Goal: Register for event/course

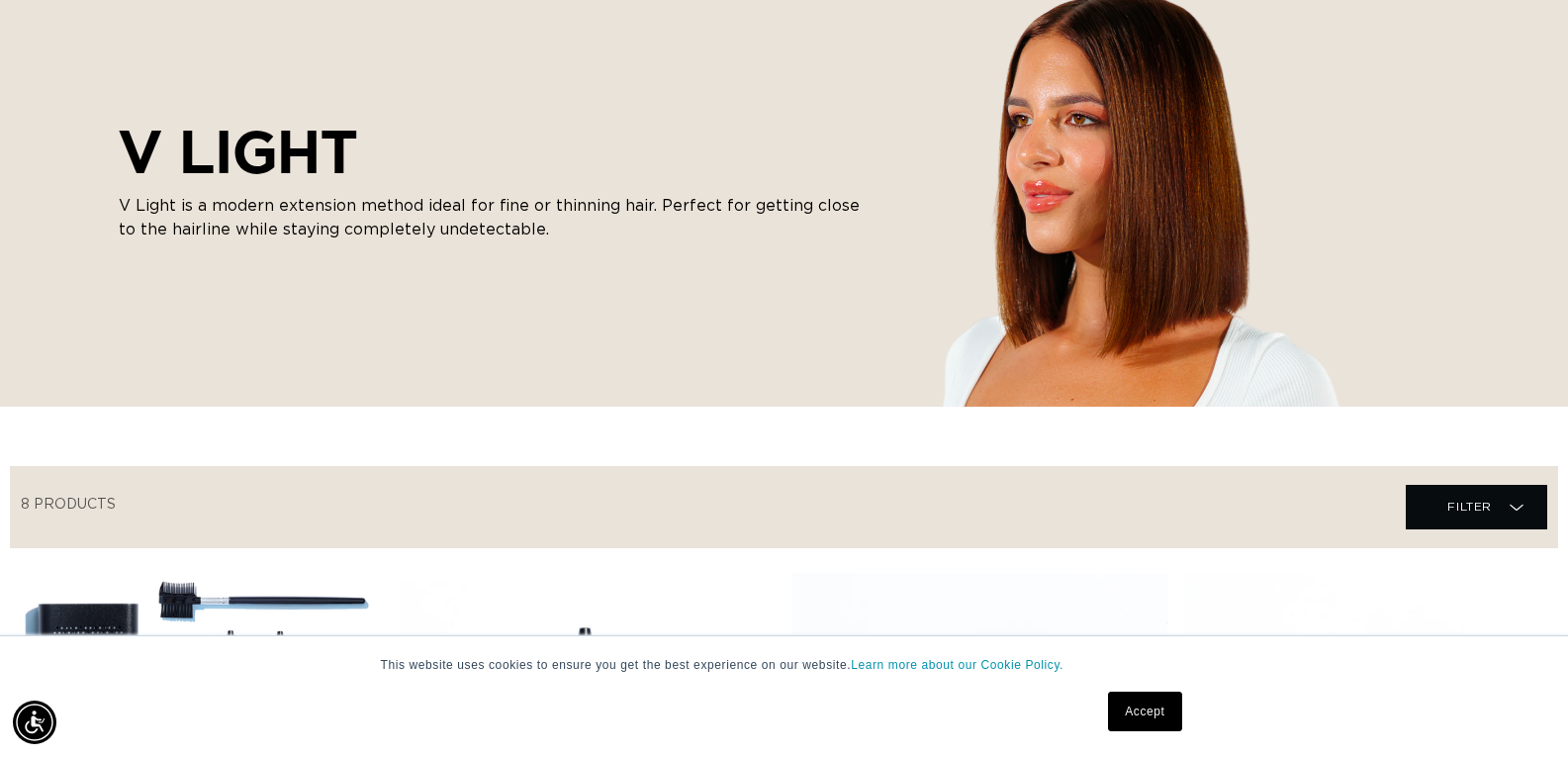
scroll to position [297, 0]
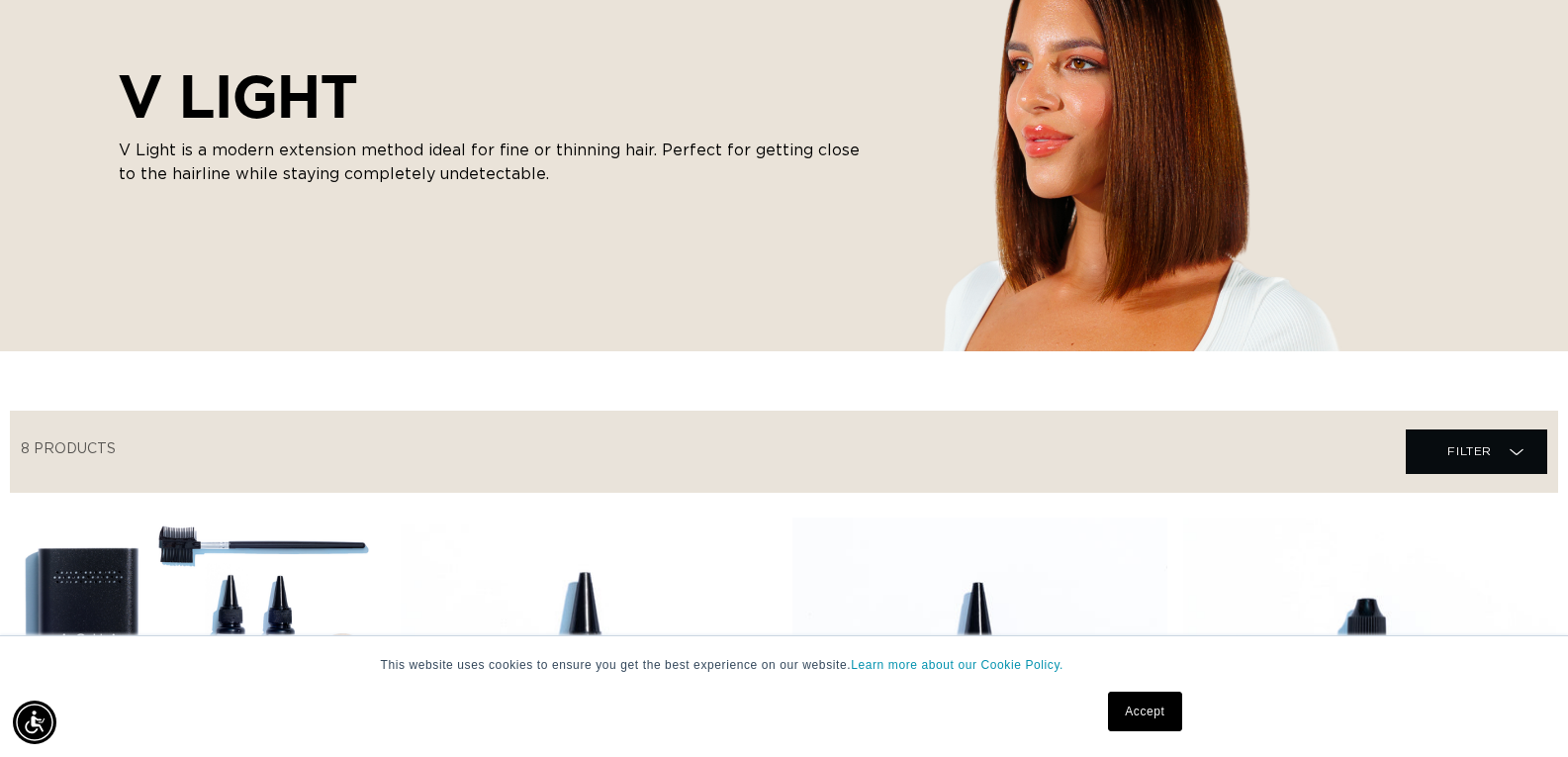
click at [1132, 706] on link "Accept" at bounding box center [1145, 711] width 74 height 40
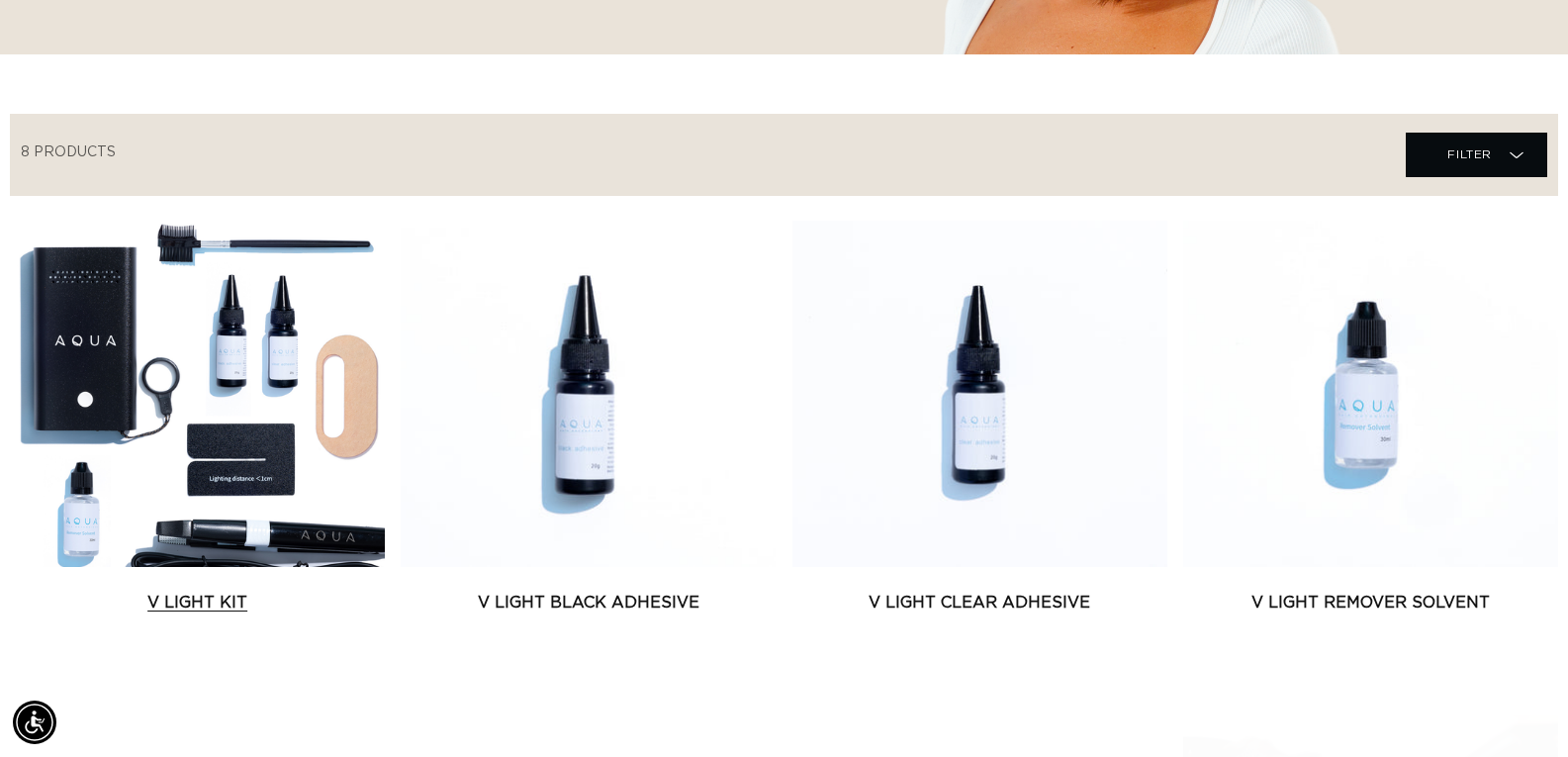
scroll to position [0, 0]
click at [220, 591] on link "V Light Kit" at bounding box center [197, 603] width 375 height 24
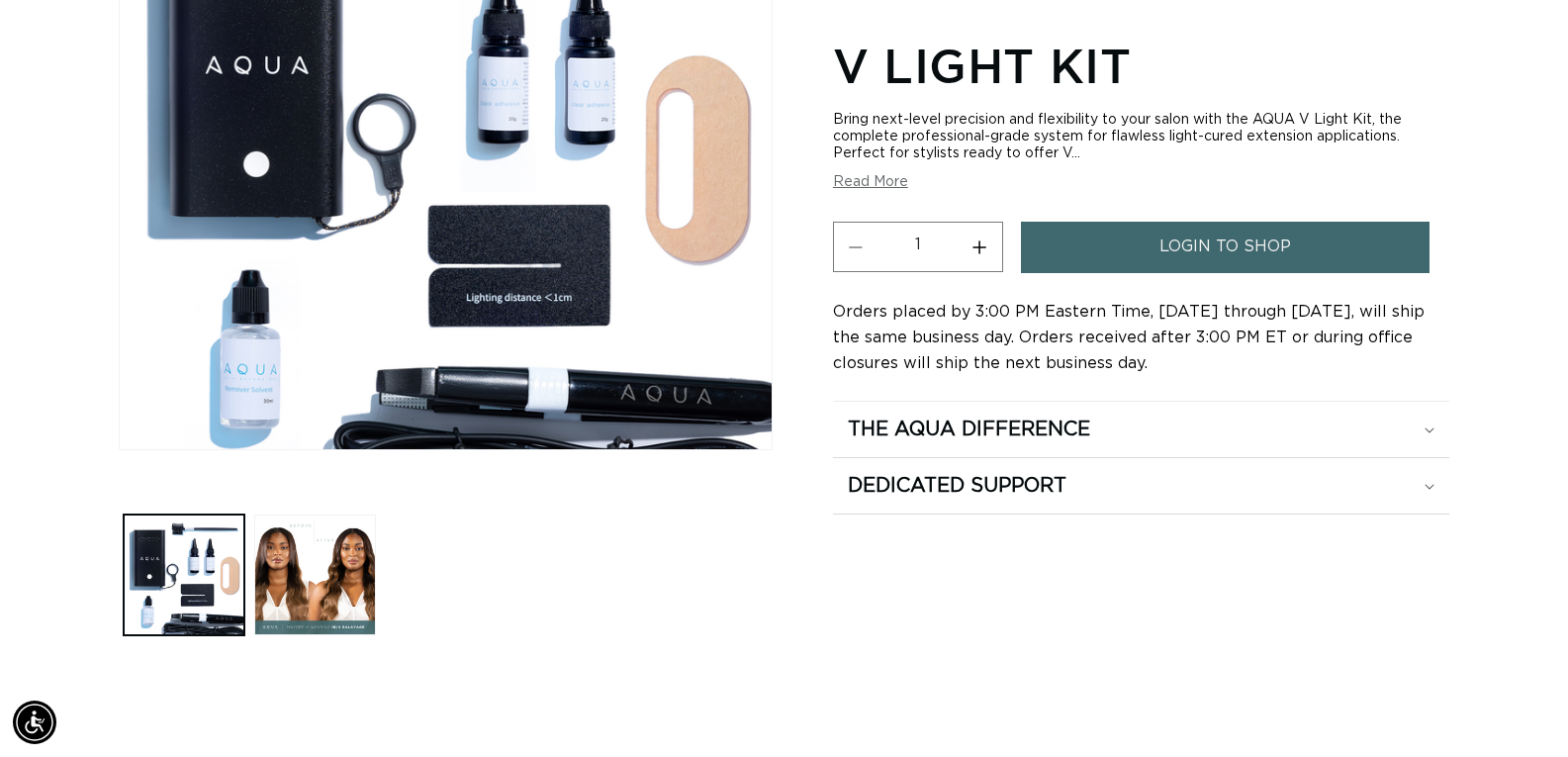
scroll to position [395, 0]
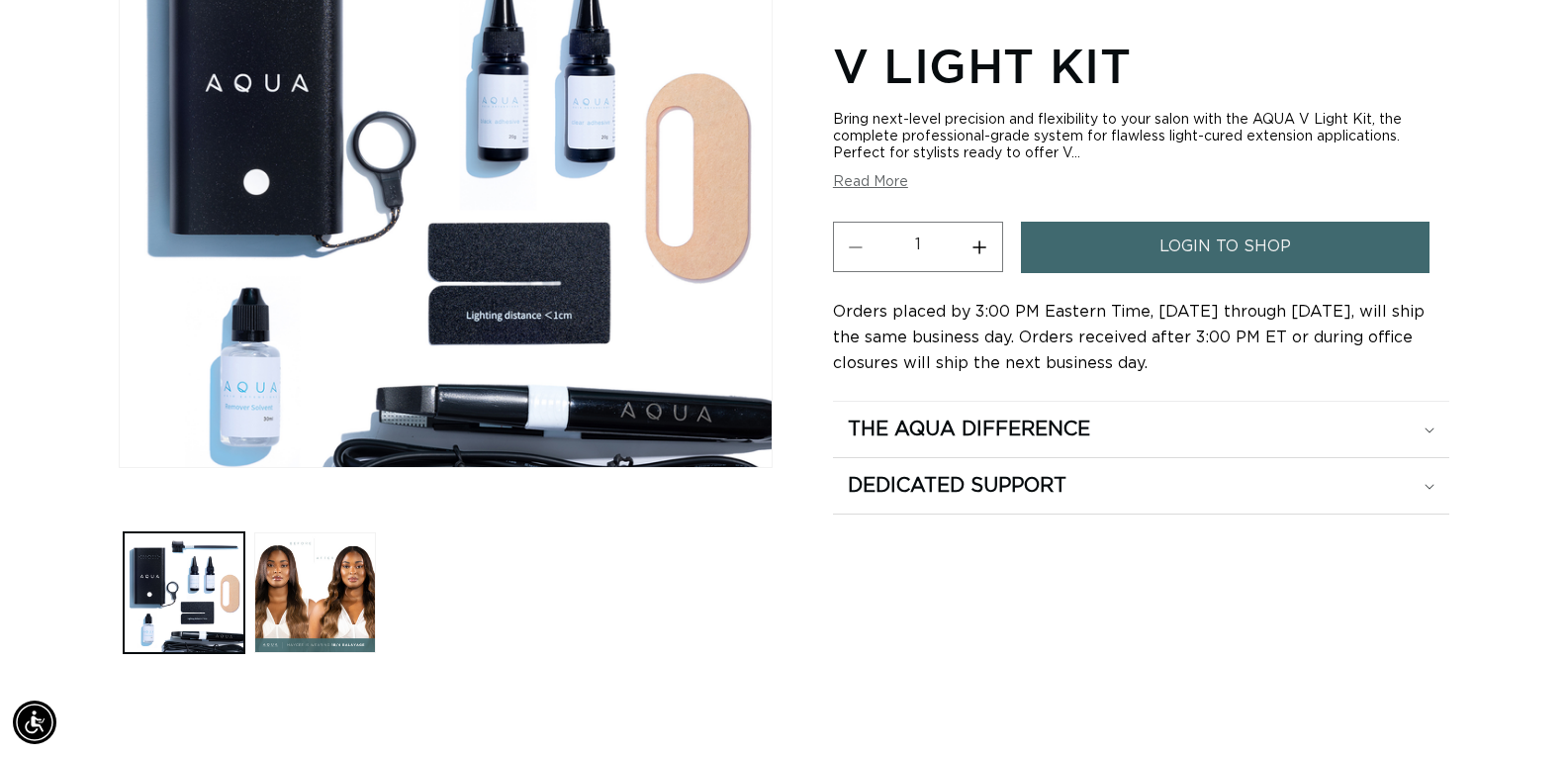
click at [523, 415] on img "Gallery Viewer" at bounding box center [445, 172] width 652 height 589
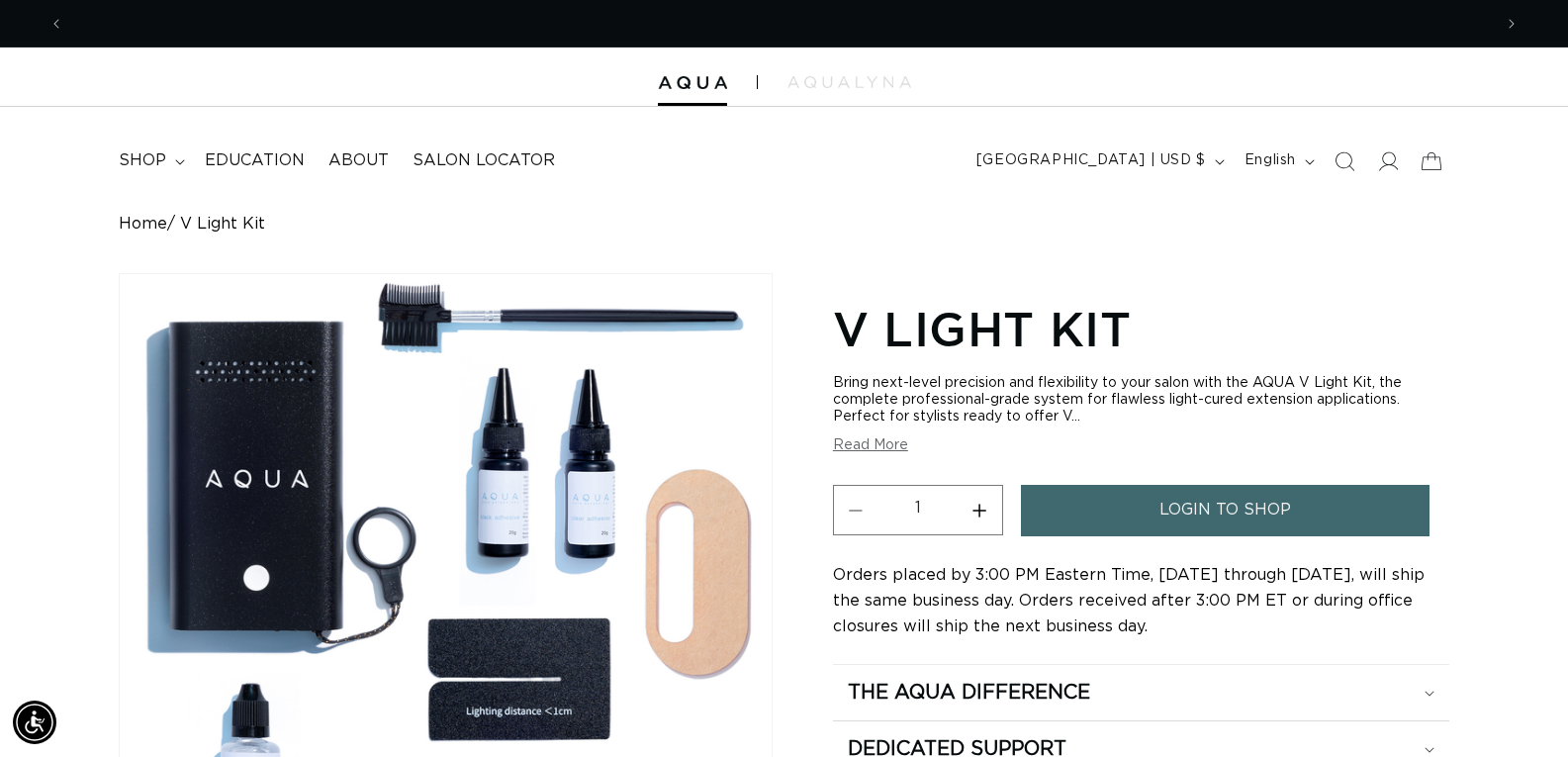
scroll to position [0, 0]
click at [152, 230] on link "Home" at bounding box center [142, 224] width 49 height 19
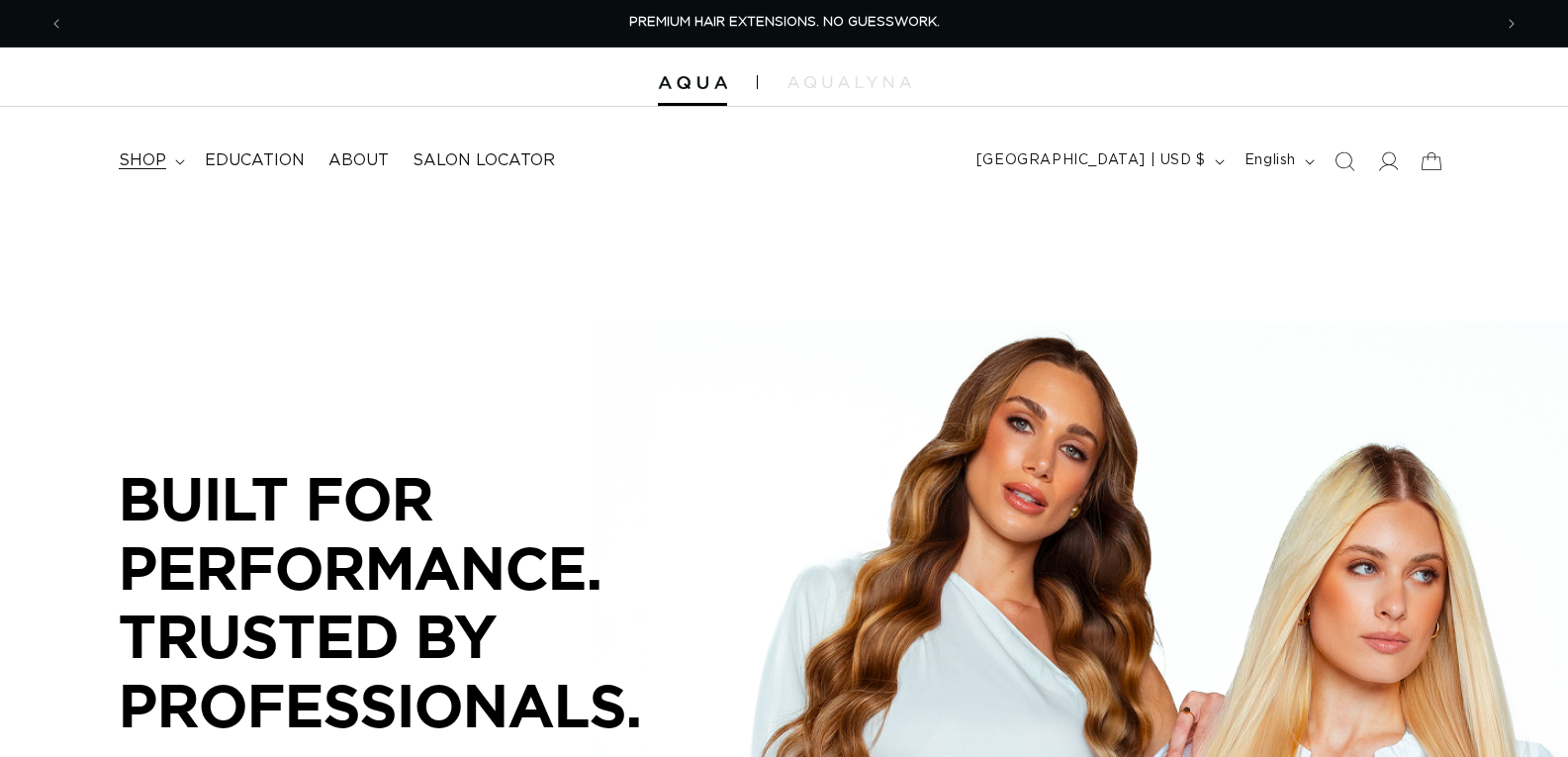
click at [157, 168] on span "shop" at bounding box center [142, 160] width 48 height 21
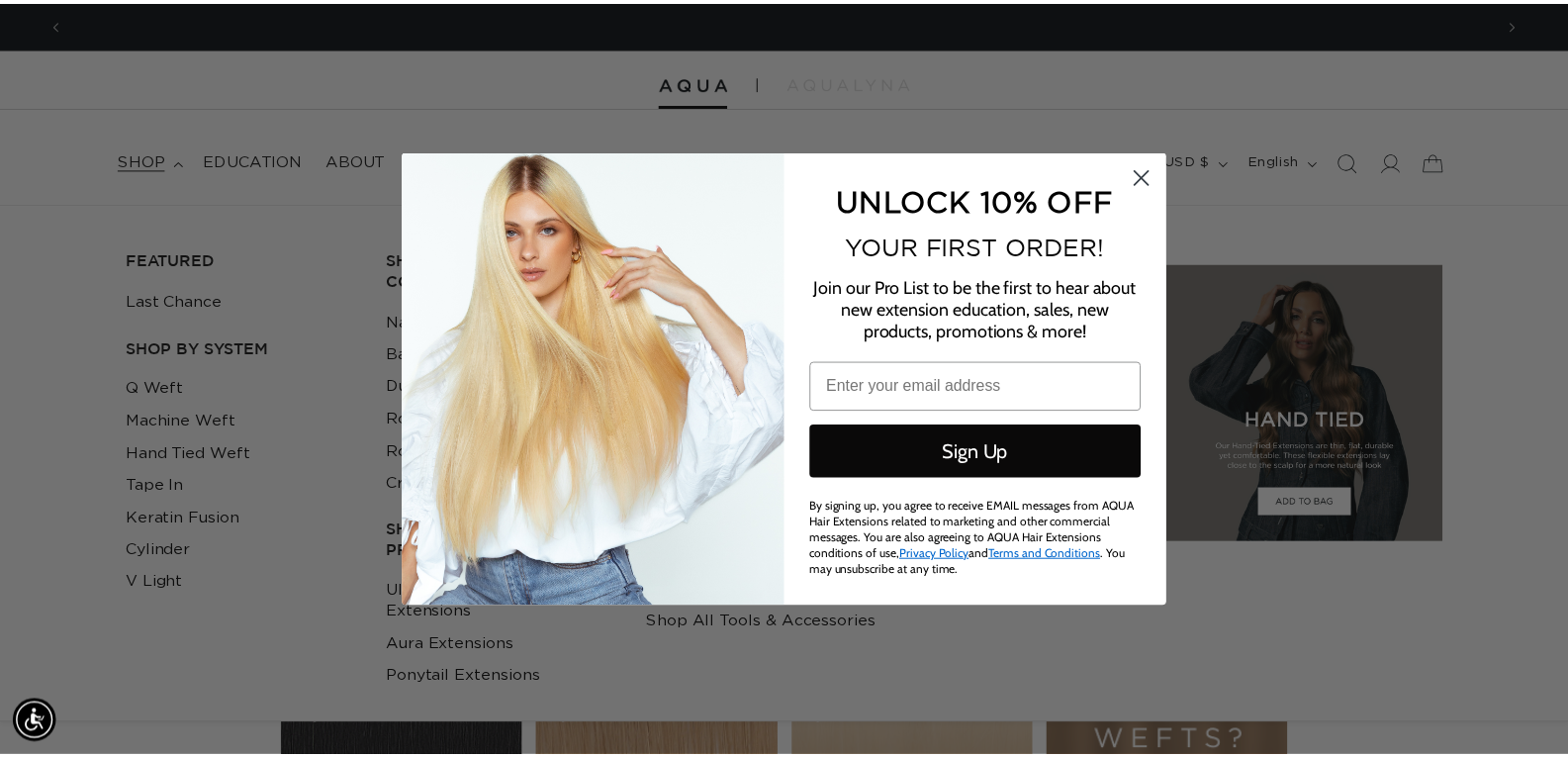
scroll to position [0, 2884]
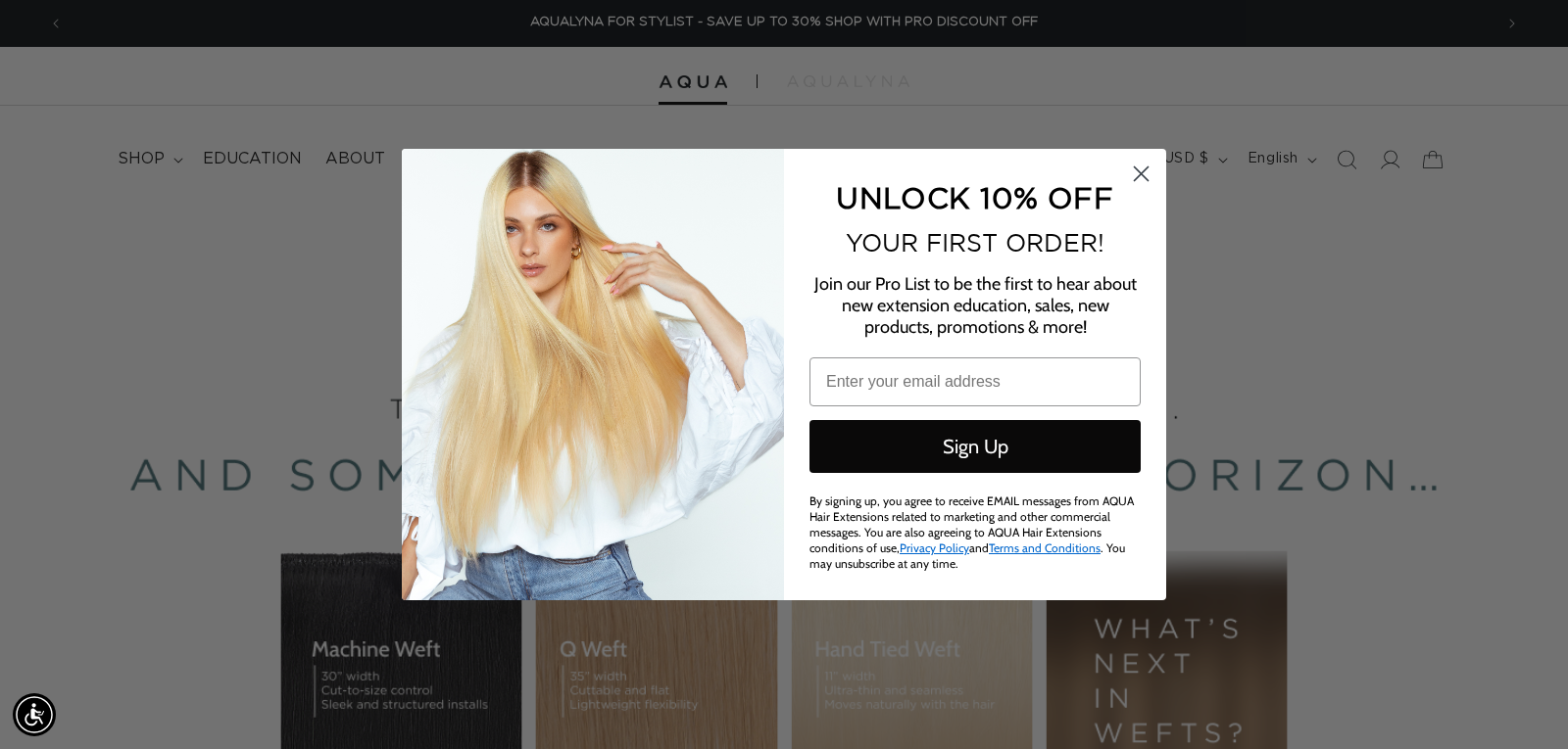
click at [1142, 174] on icon "Close dialog" at bounding box center [1141, 174] width 14 height 14
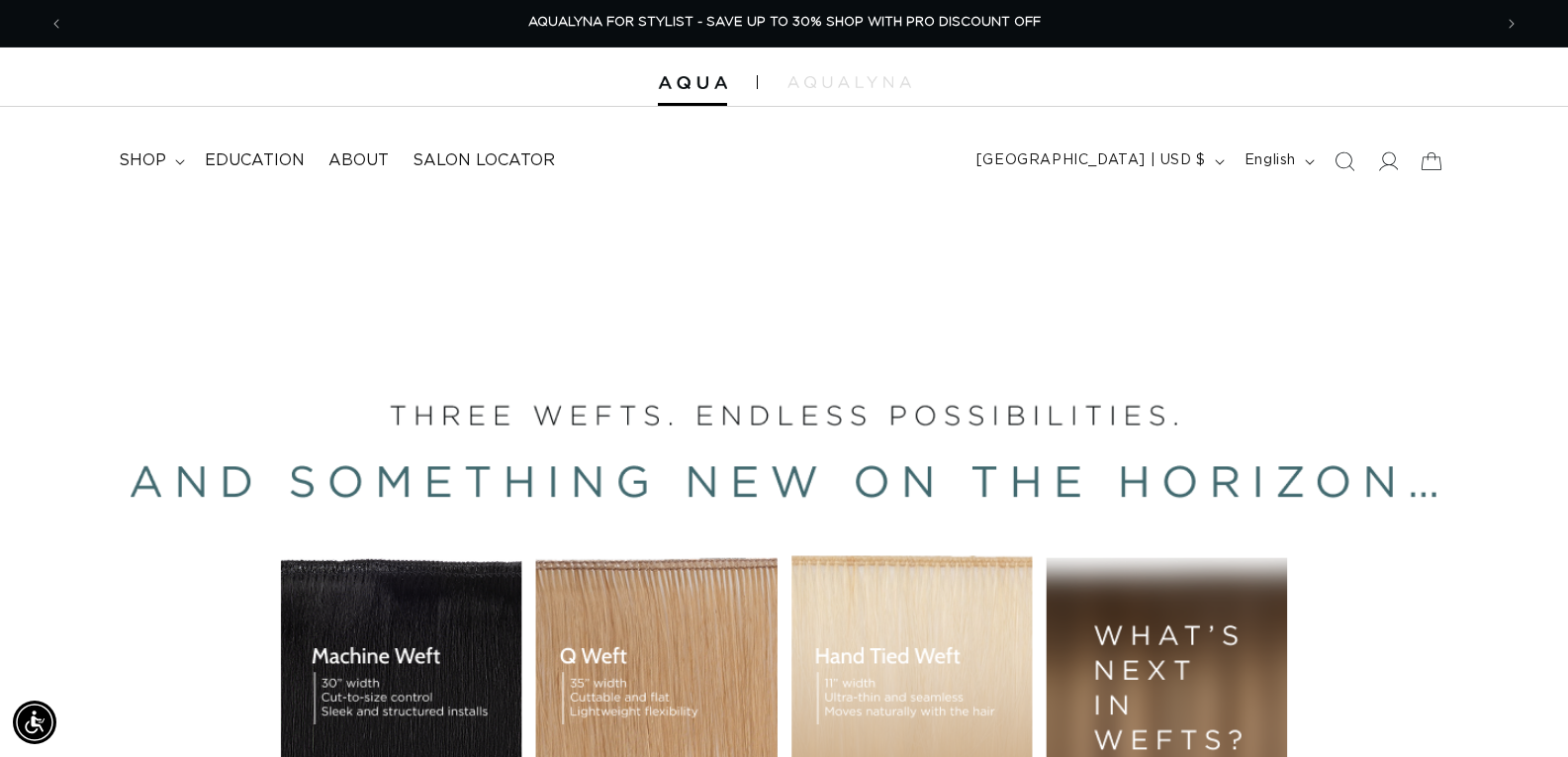
scroll to position [0, 2854]
click at [1394, 174] on span at bounding box center [1388, 161] width 44 height 44
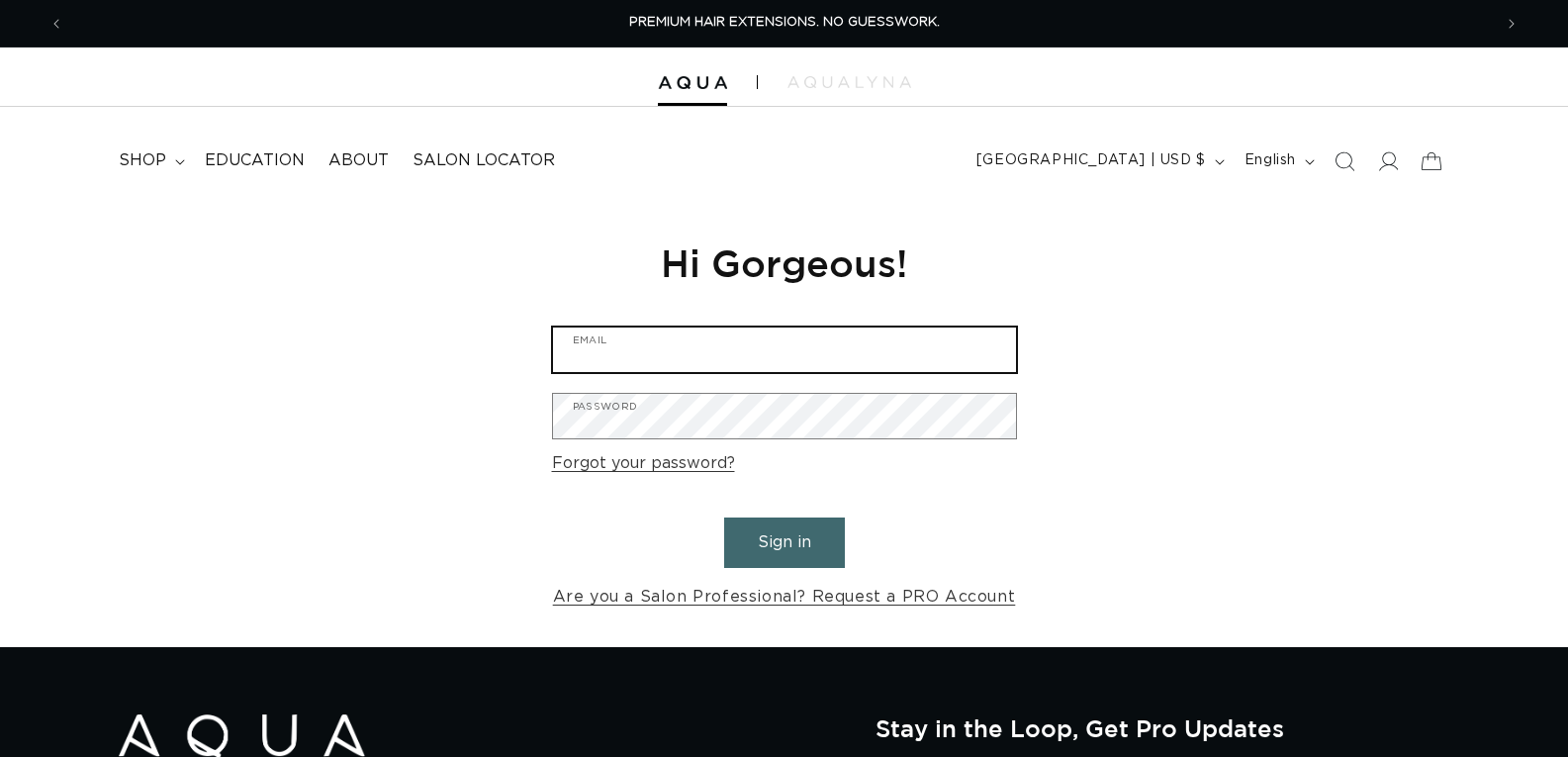
click at [578, 349] on input "Email" at bounding box center [784, 350] width 463 height 45
type input "[EMAIL_ADDRESS][DOMAIN_NAME]"
click at [724, 518] on button "Sign in" at bounding box center [784, 543] width 120 height 51
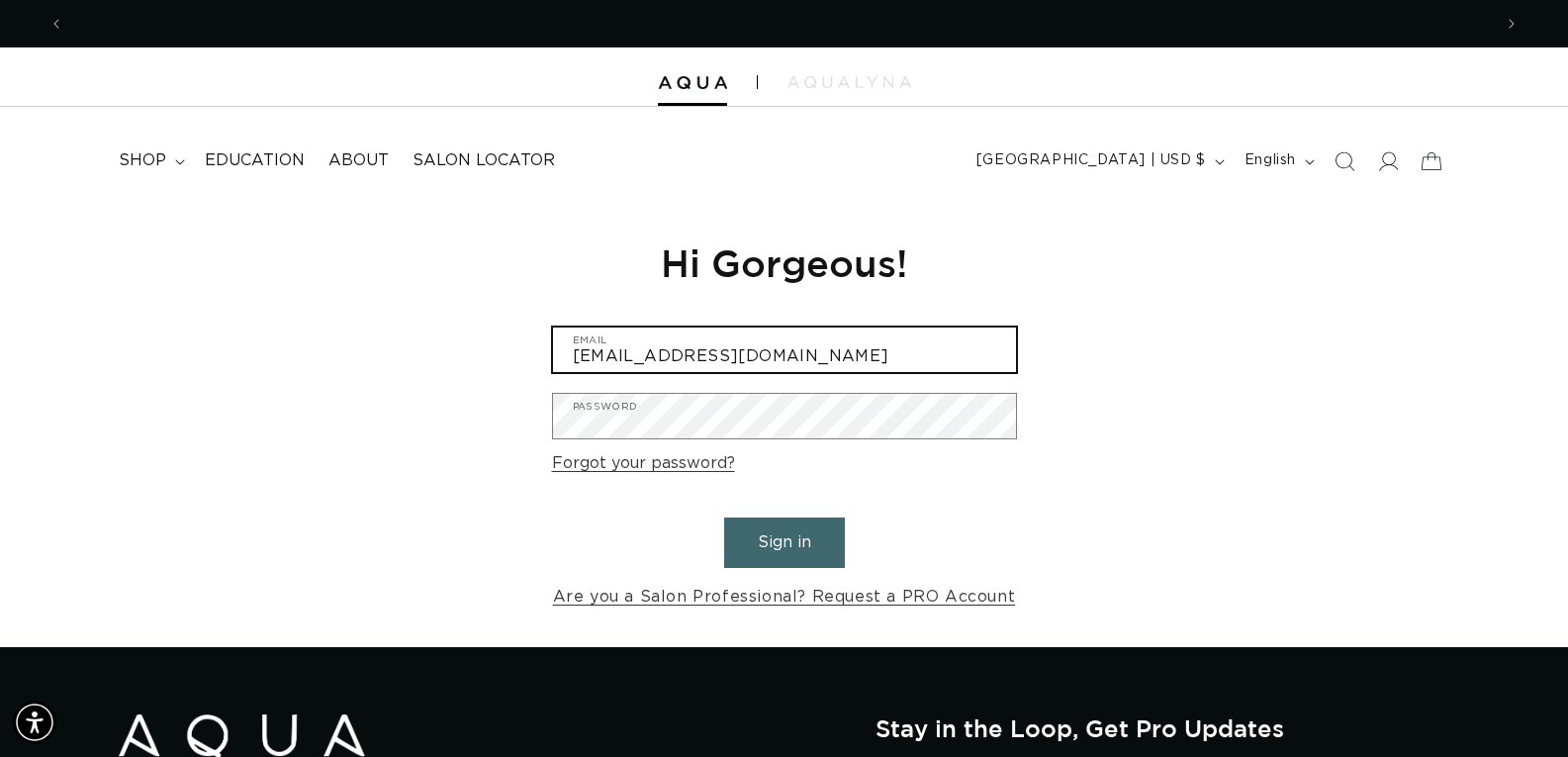
scroll to position [0, 0]
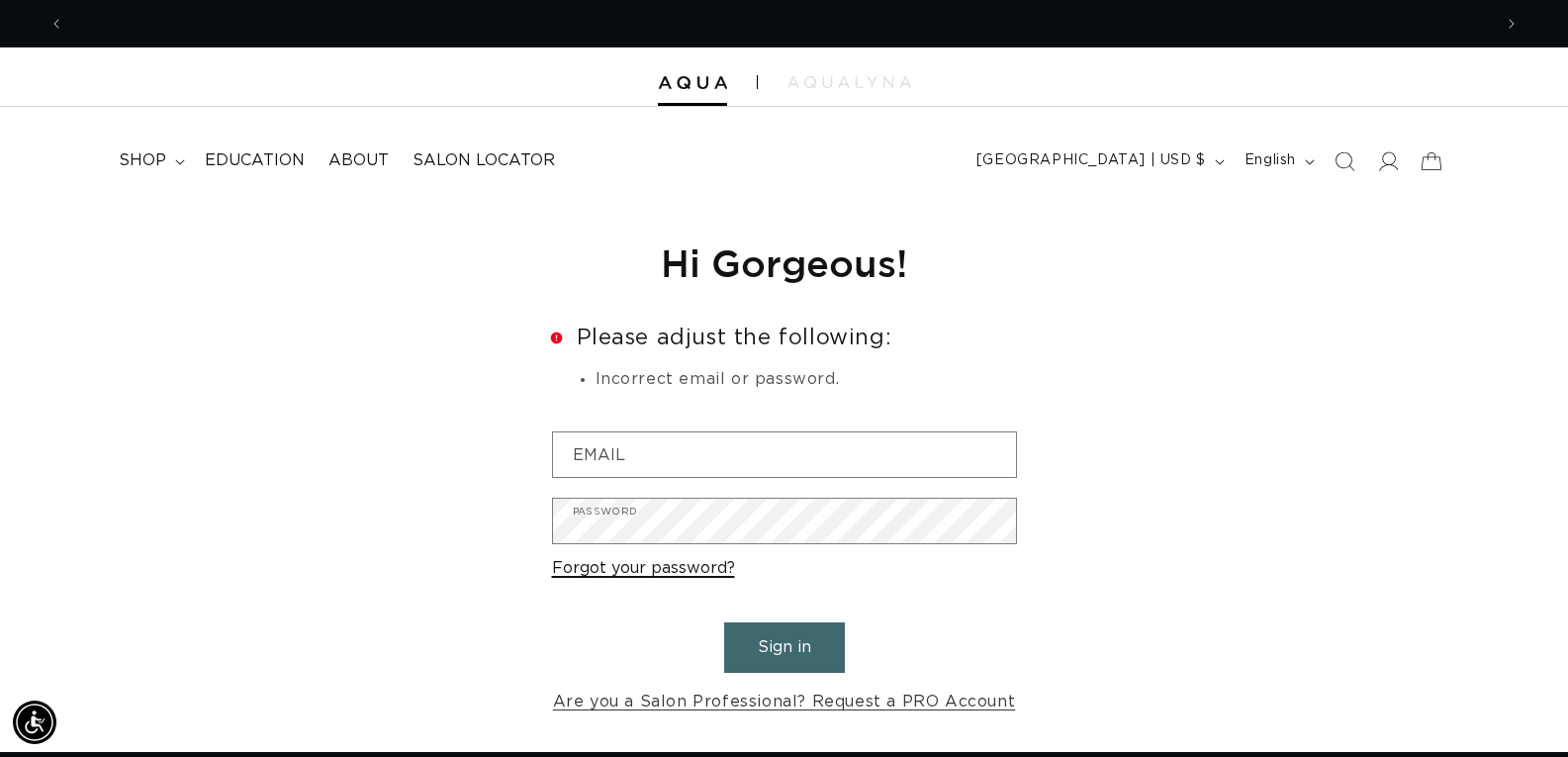
scroll to position [0, 1428]
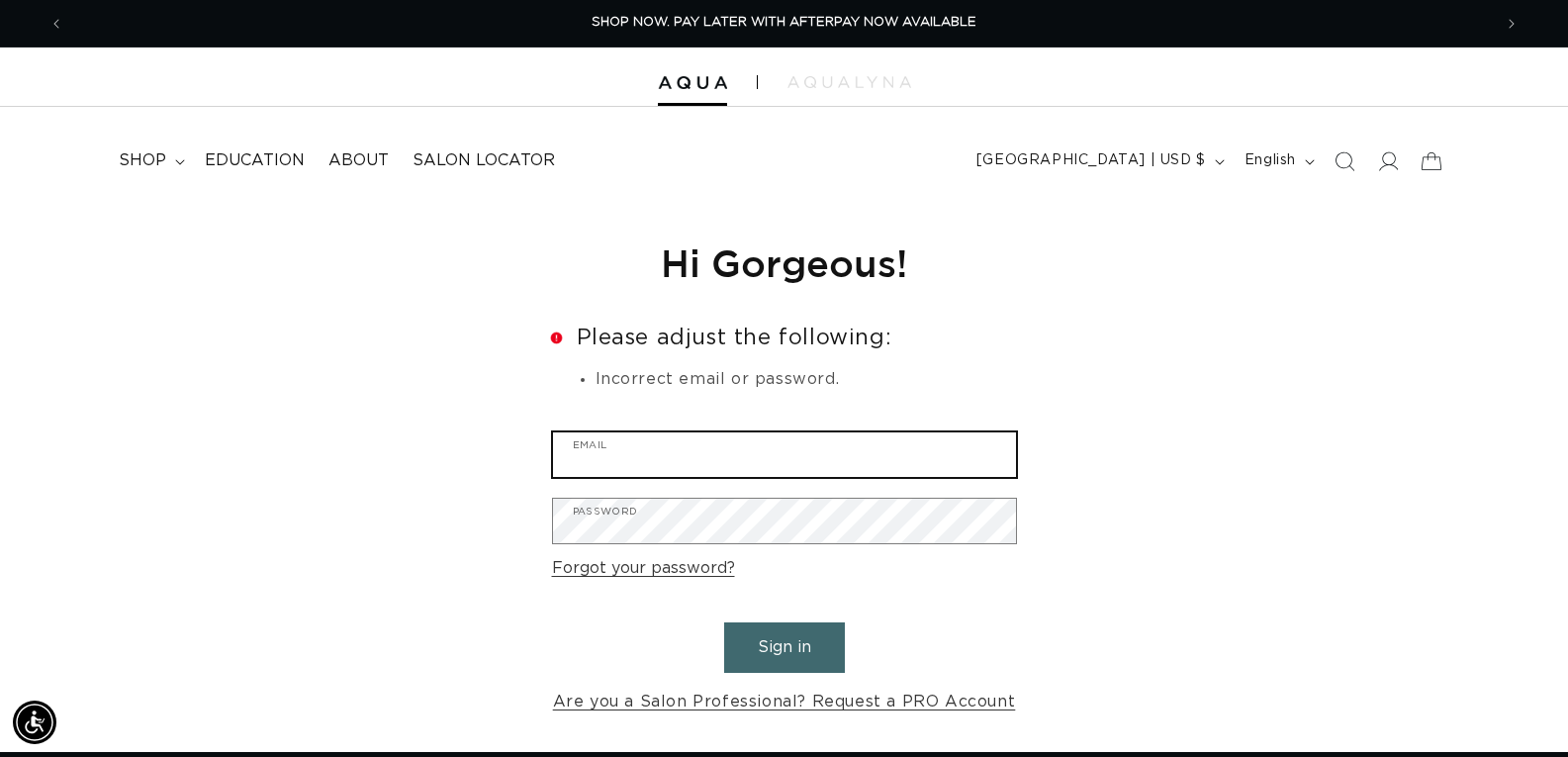
click at [639, 471] on input "Email" at bounding box center [784, 454] width 463 height 45
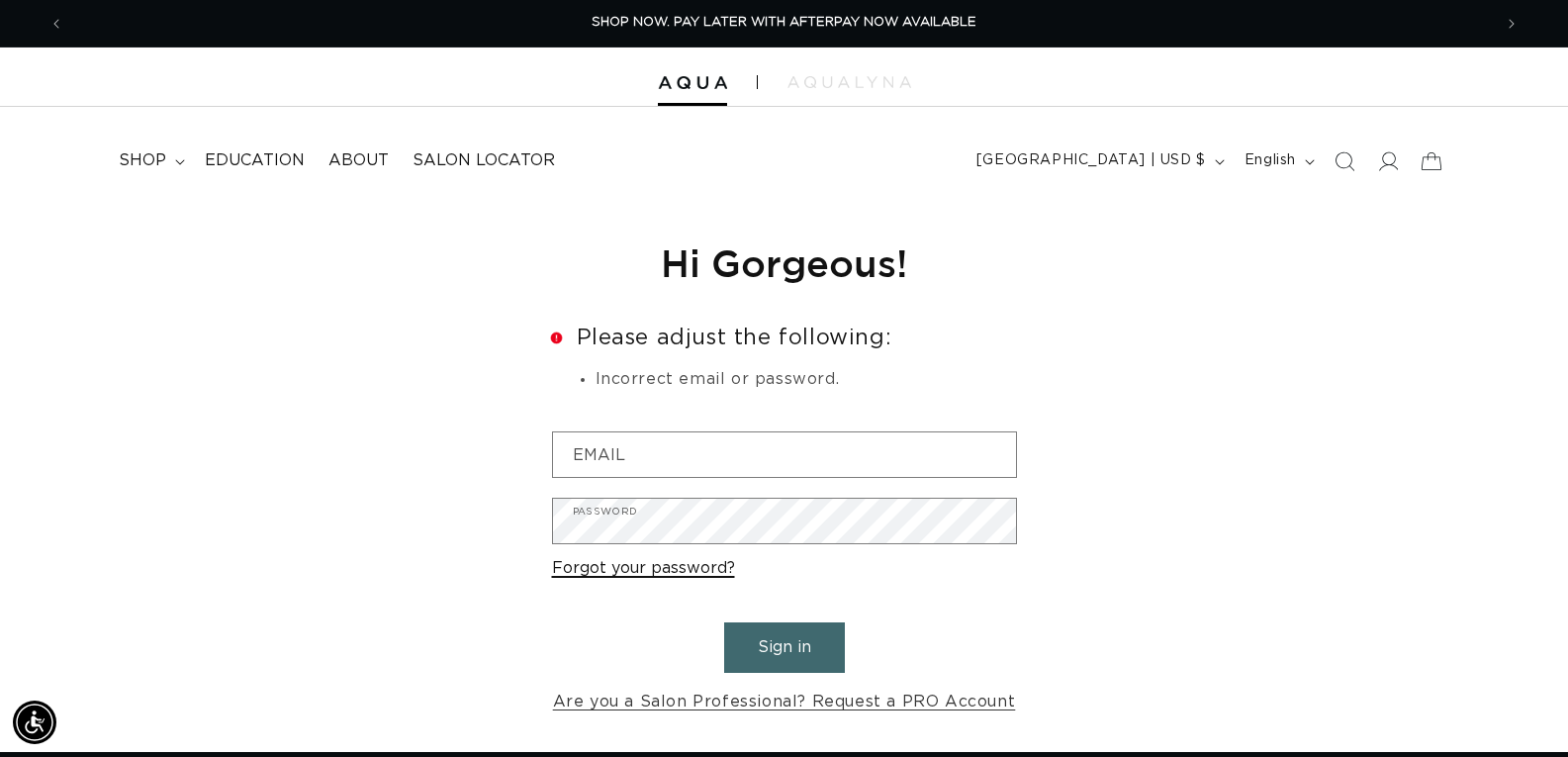
click at [643, 570] on link "Forgot your password?" at bounding box center [643, 568] width 183 height 29
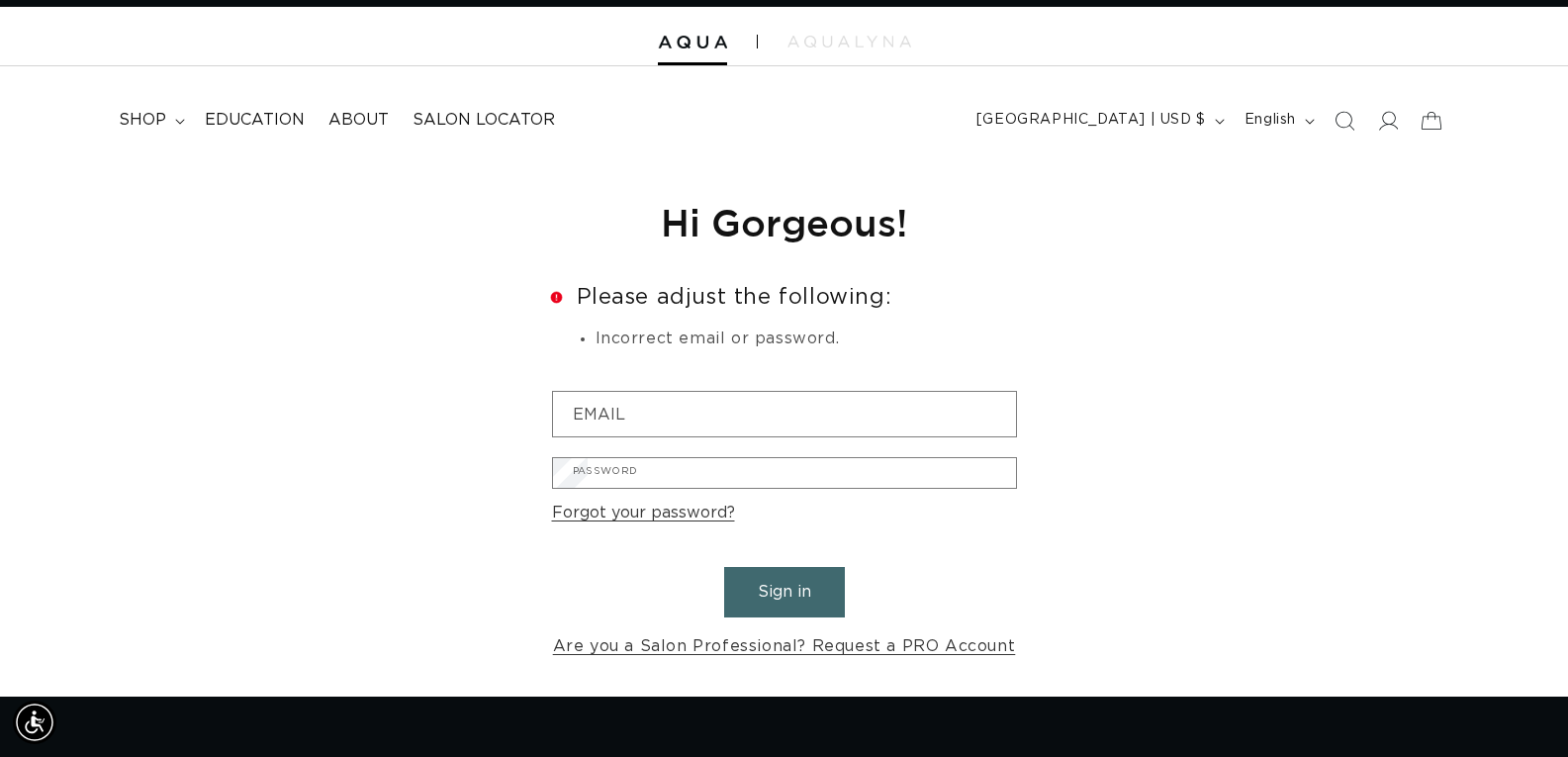
click at [0, 0] on input "Email" at bounding box center [0, 0] width 0 height 0
type input "classycuts14"
click at [0, 0] on link "Cancel" at bounding box center [0, 0] width 0 height 0
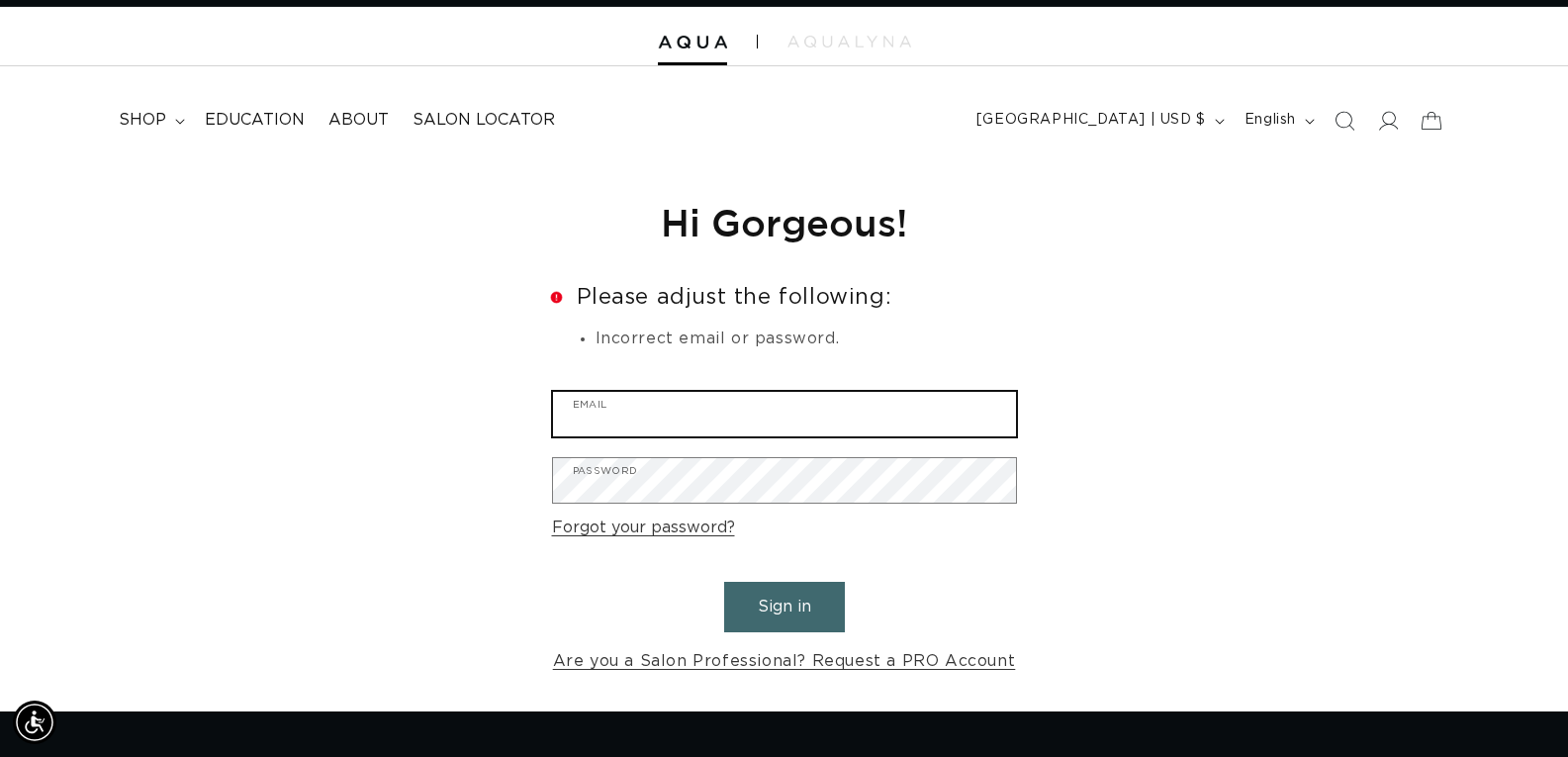
click at [662, 413] on input "Email" at bounding box center [784, 413] width 463 height 45
type input "[EMAIL_ADDRESS][DOMAIN_NAME]"
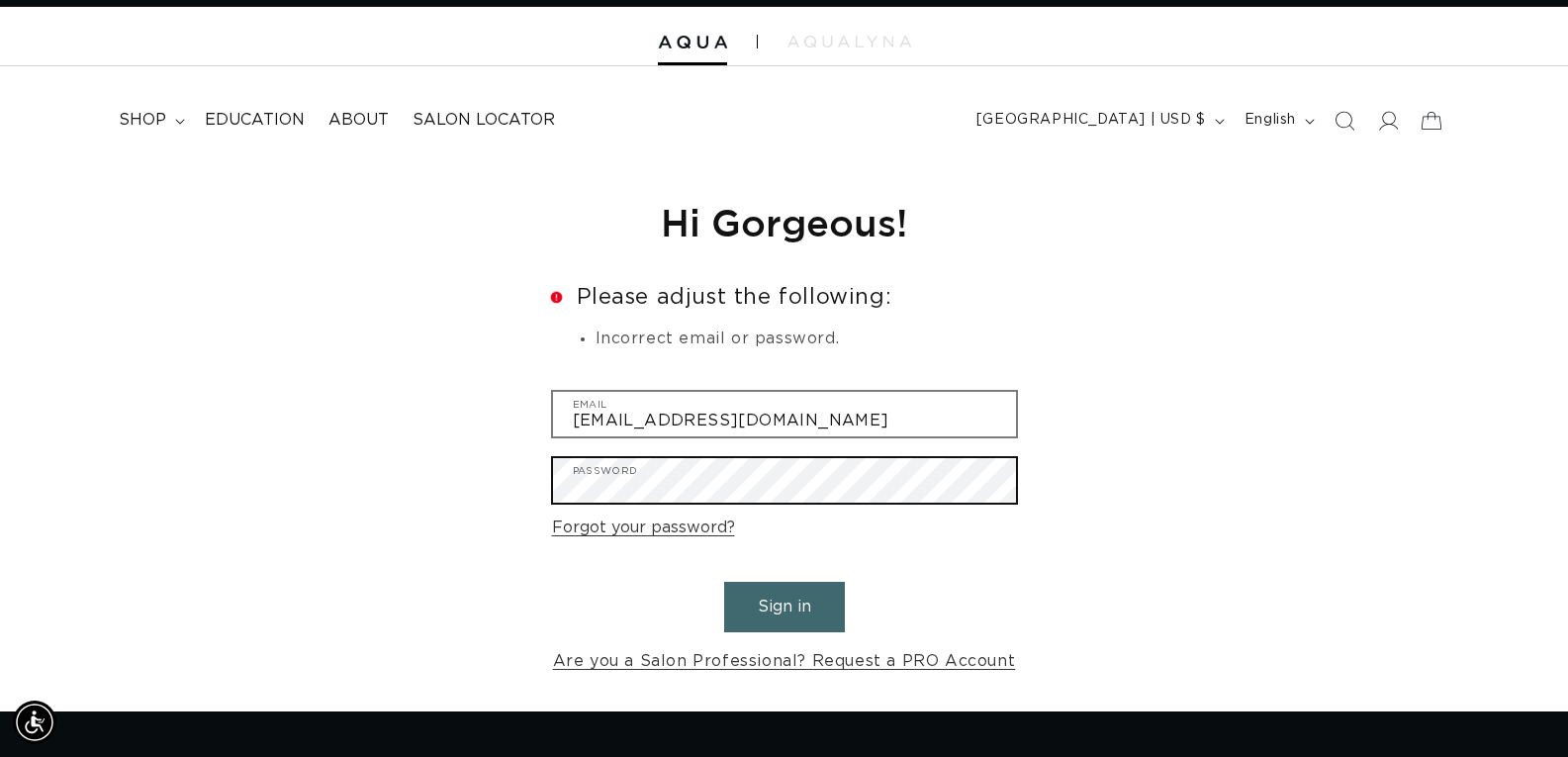
scroll to position [0, 2854]
click at [724, 582] on button "Sign in" at bounding box center [784, 607] width 120 height 51
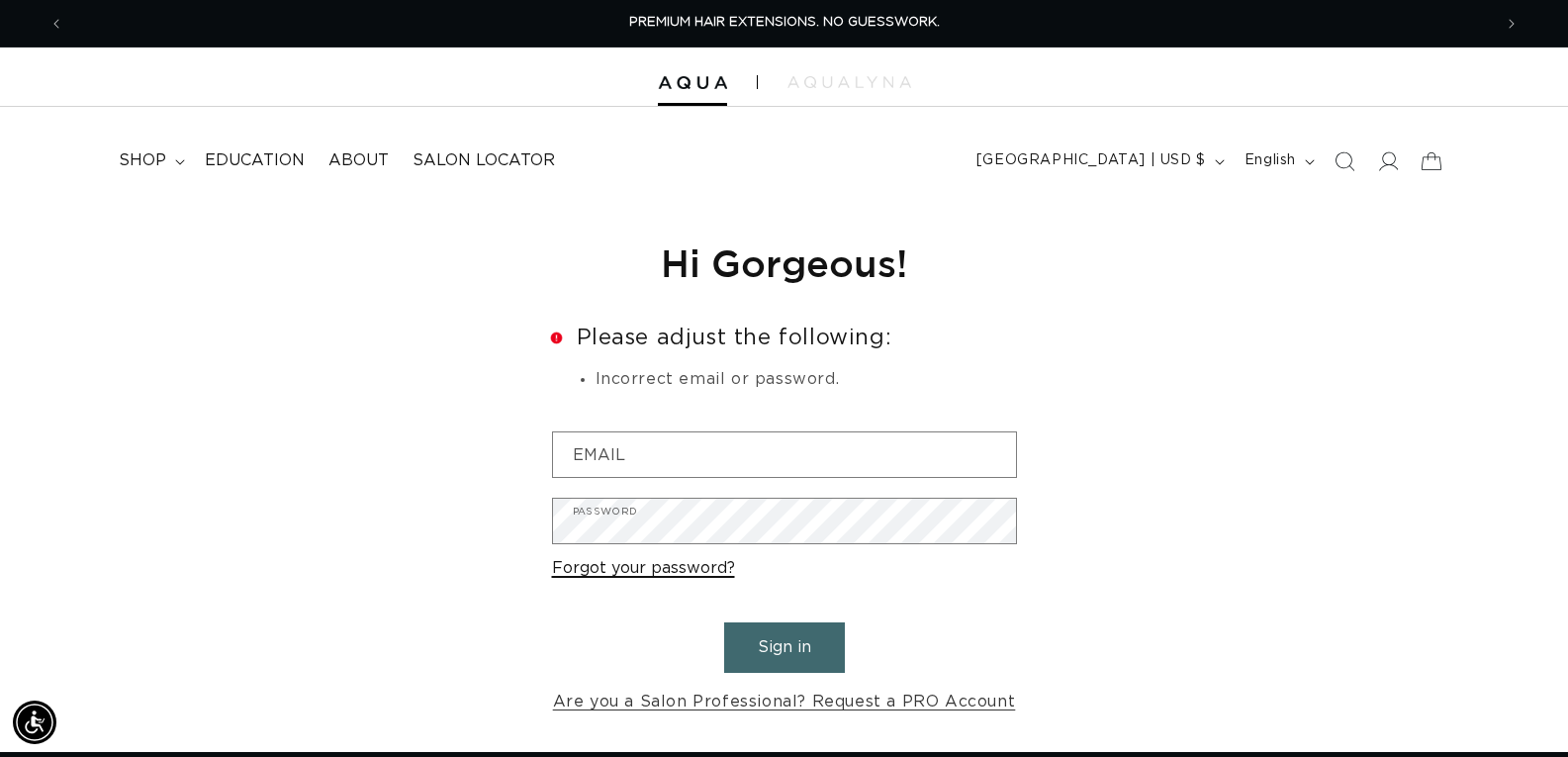
click at [679, 571] on link "Forgot your password?" at bounding box center [643, 568] width 183 height 29
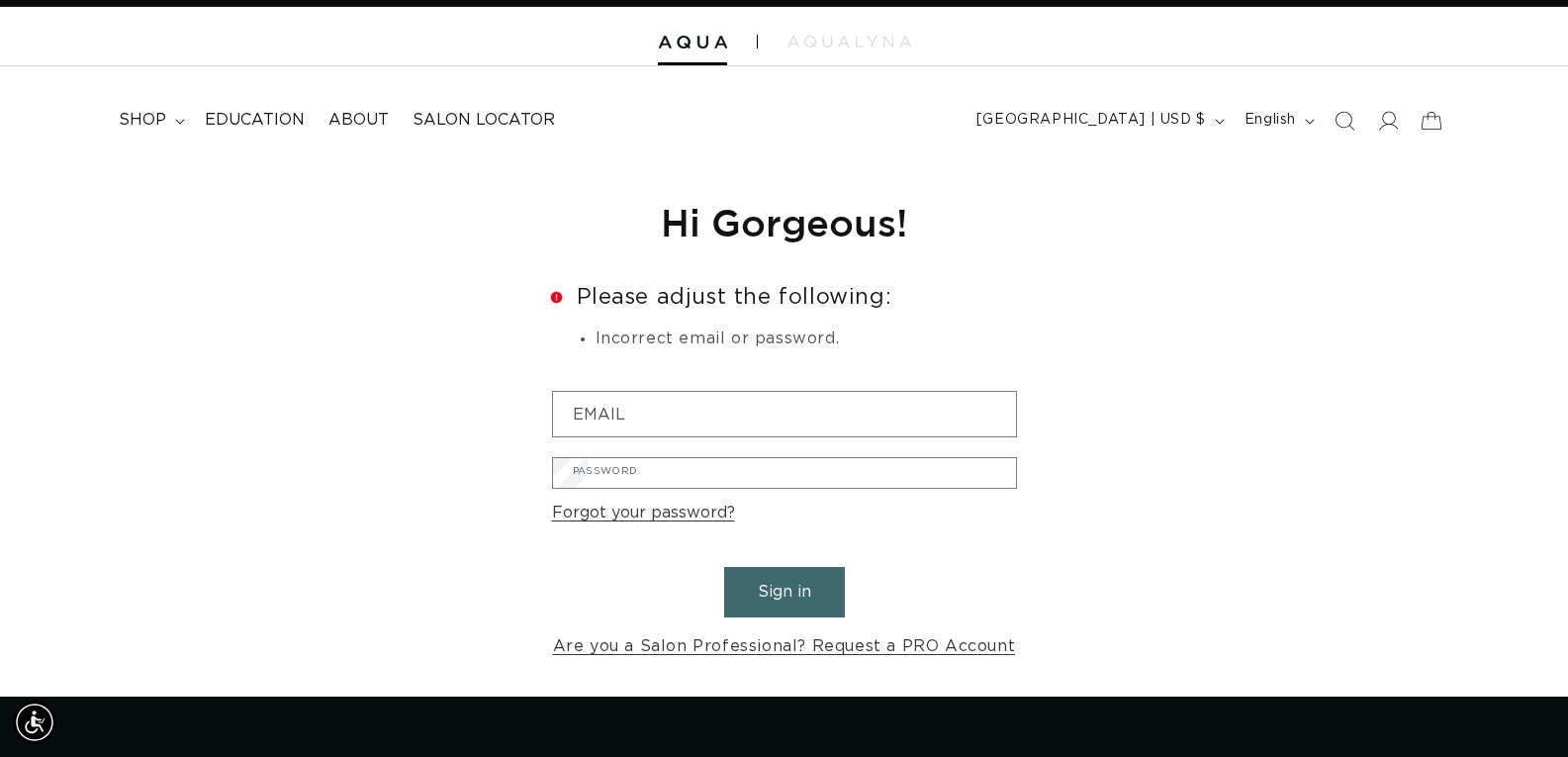
click at [0, 0] on input "Email" at bounding box center [0, 0] width 0 height 0
type input "classycuts14@yahoo.com"
click at [0, 0] on button "Submit" at bounding box center [0, 0] width 0 height 0
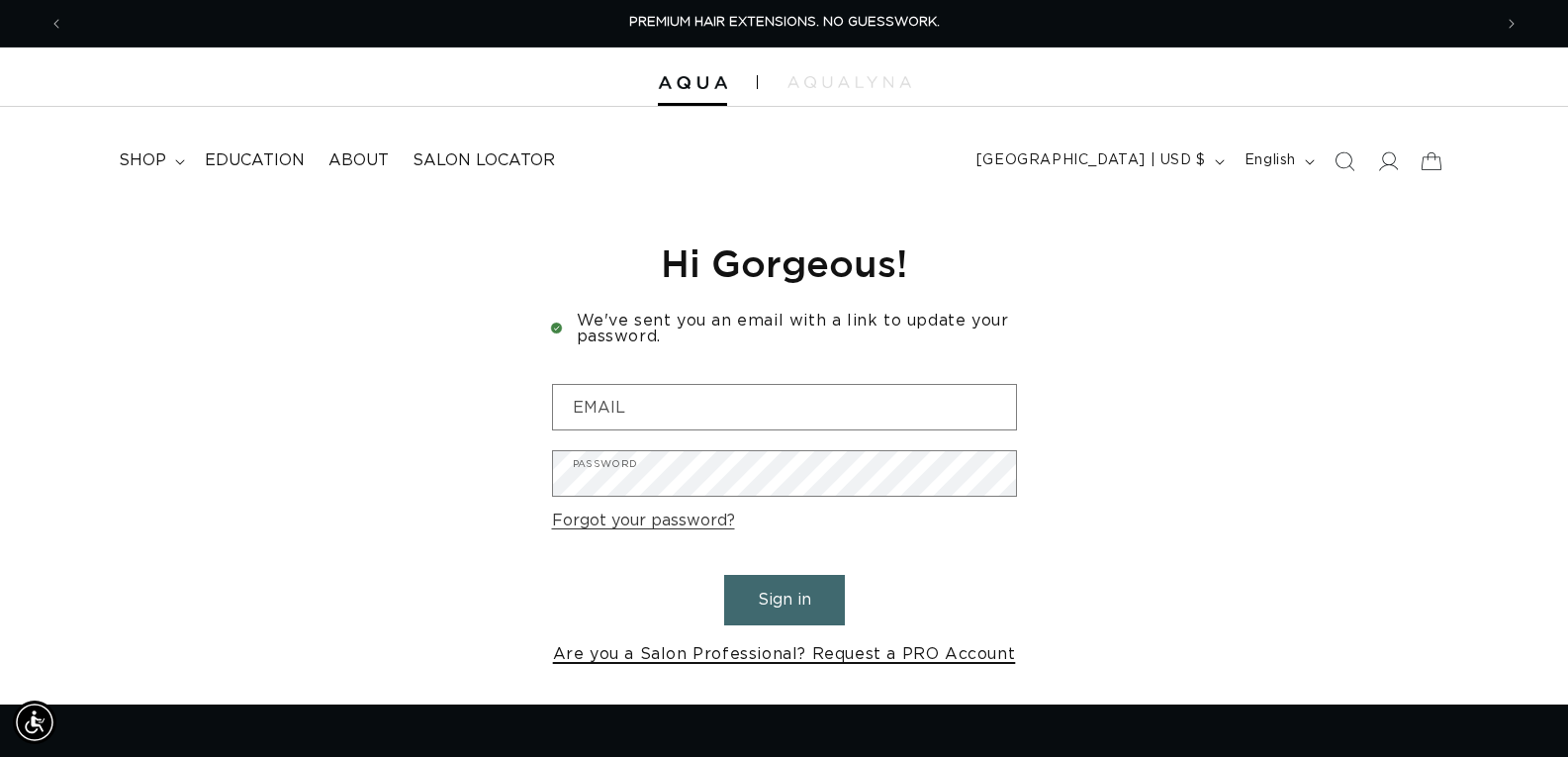
click at [836, 655] on link "Are you a Salon Professional? Request a PRO Account" at bounding box center [784, 654] width 463 height 29
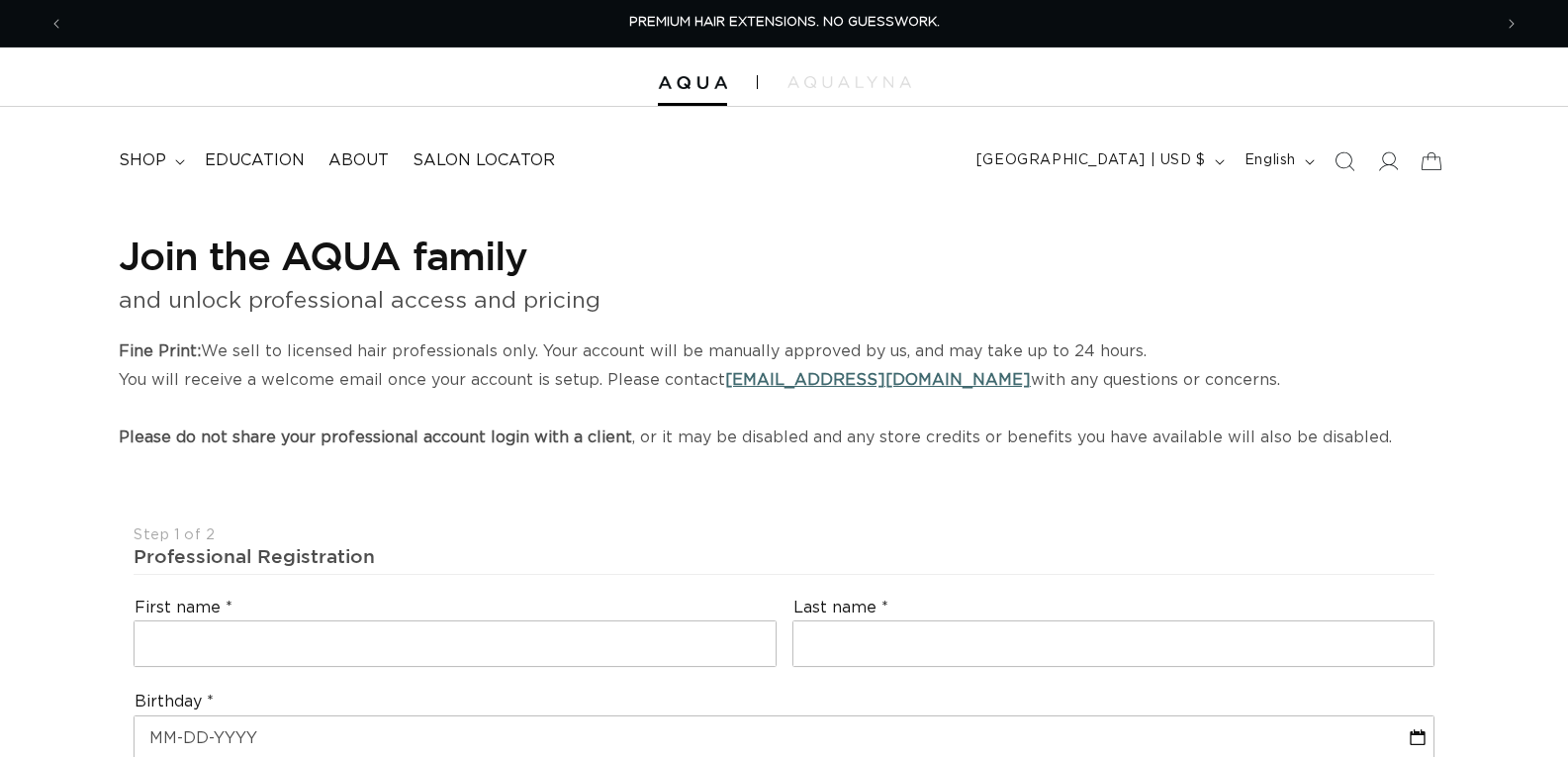
select select "US"
select select "[GEOGRAPHIC_DATA]"
click at [1308, 165] on button "English" at bounding box center [1277, 161] width 90 height 38
click at [1383, 169] on icon at bounding box center [1387, 160] width 21 height 21
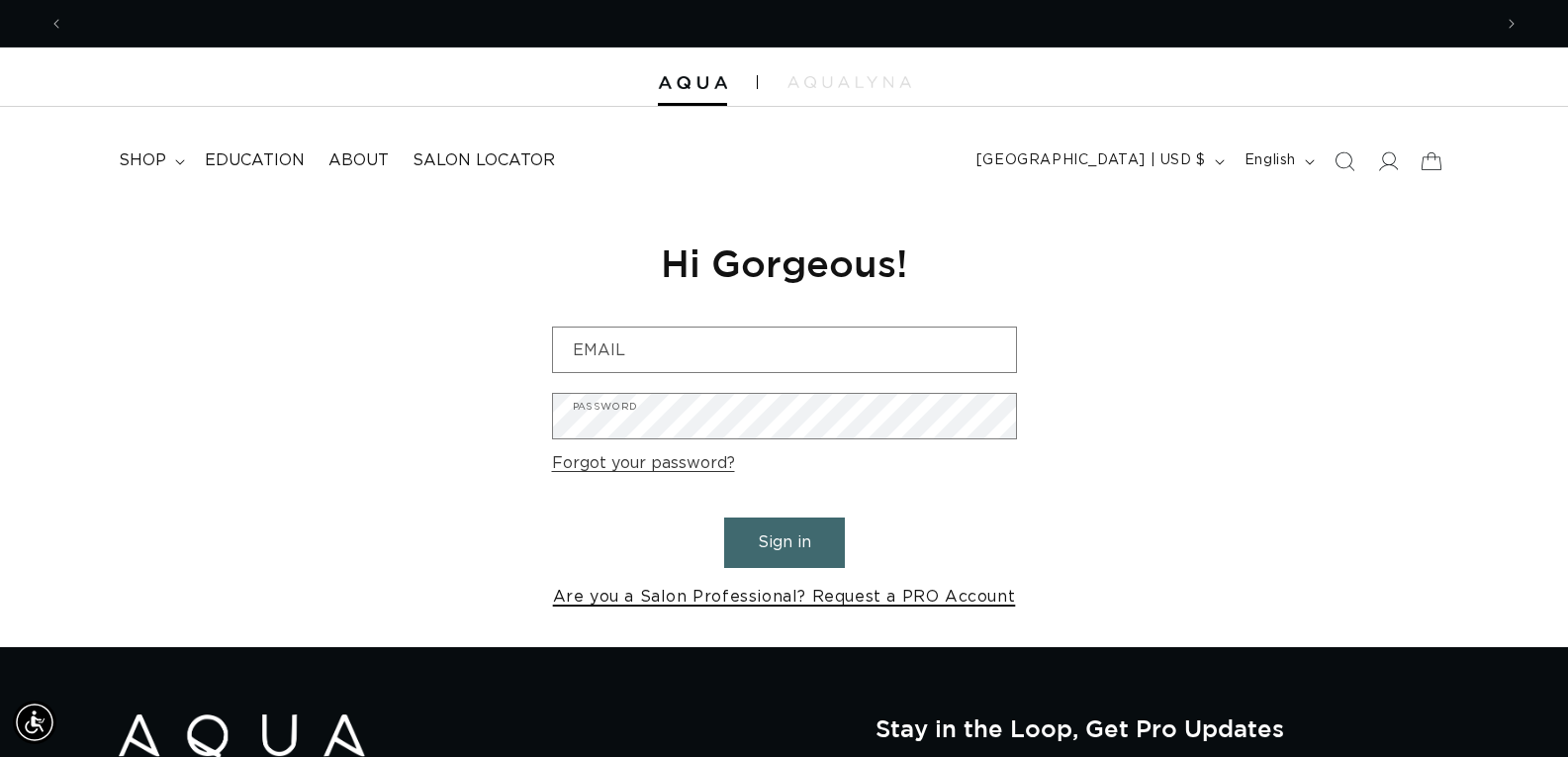
scroll to position [0, 1428]
click at [955, 598] on link "Are you a Salon Professional? Request a PRO Account" at bounding box center [784, 597] width 463 height 29
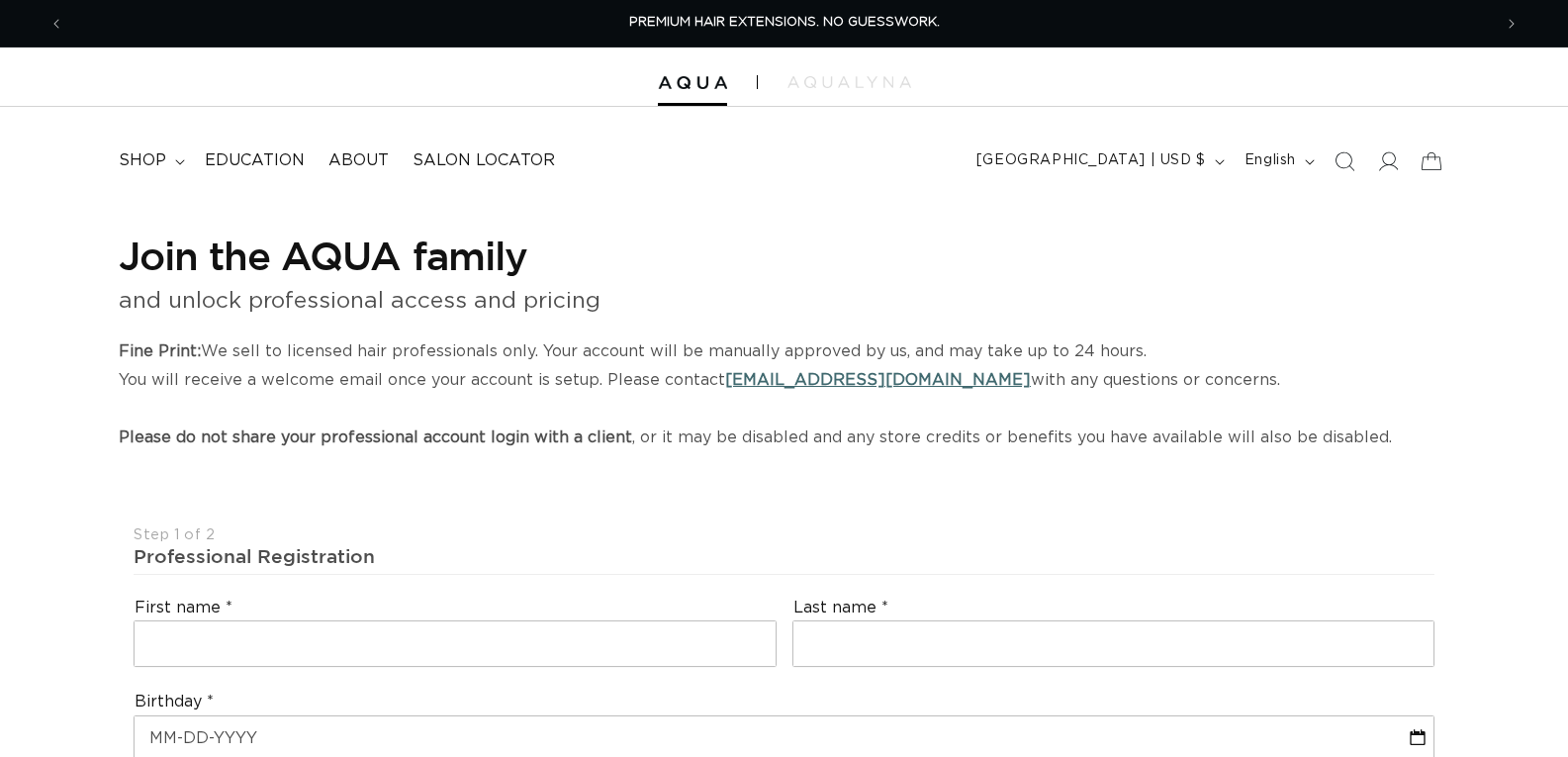
select select "US"
select select "[GEOGRAPHIC_DATA]"
click at [1384, 174] on span at bounding box center [1388, 161] width 44 height 44
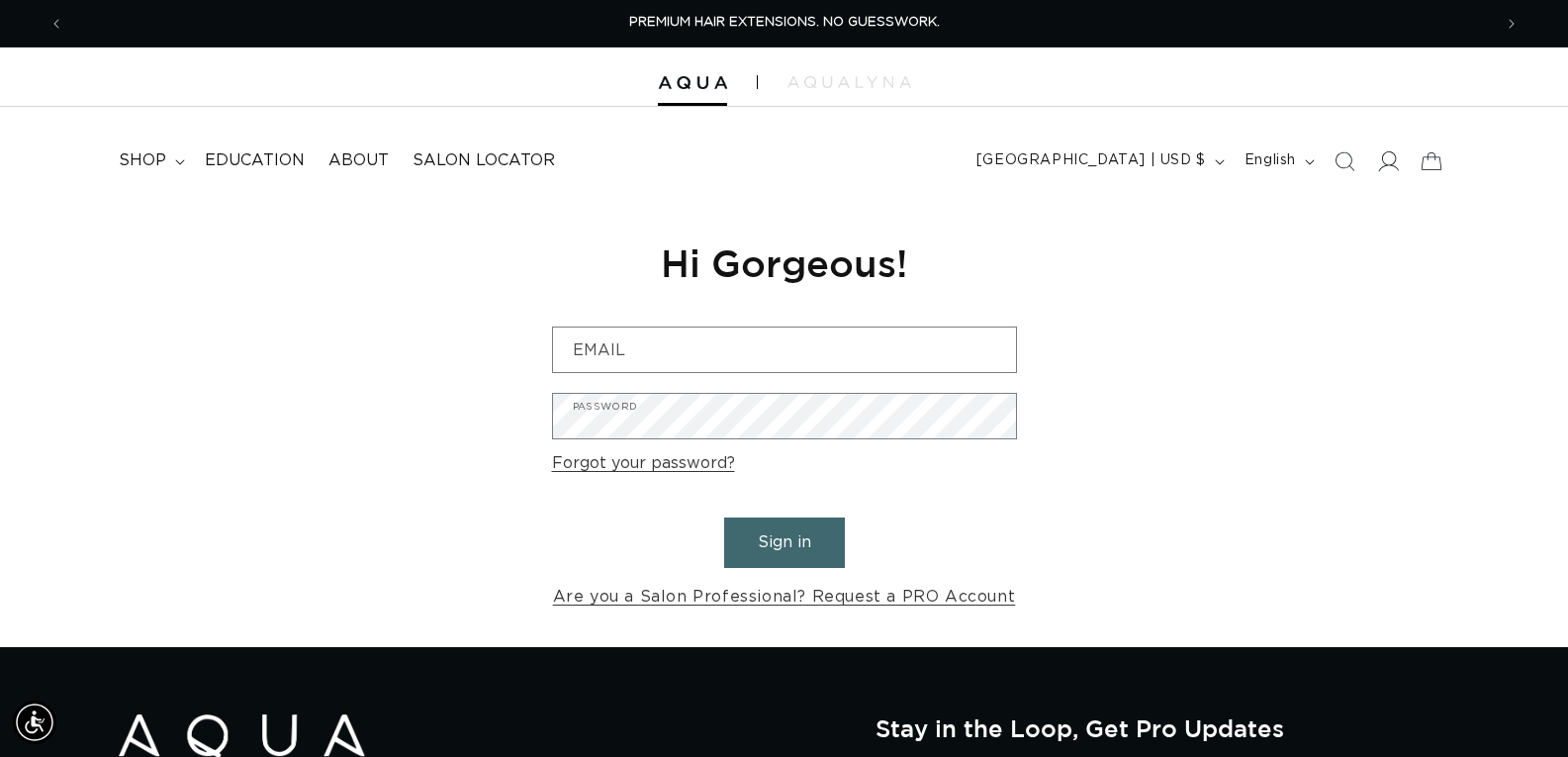
click at [1380, 163] on icon at bounding box center [1387, 160] width 21 height 21
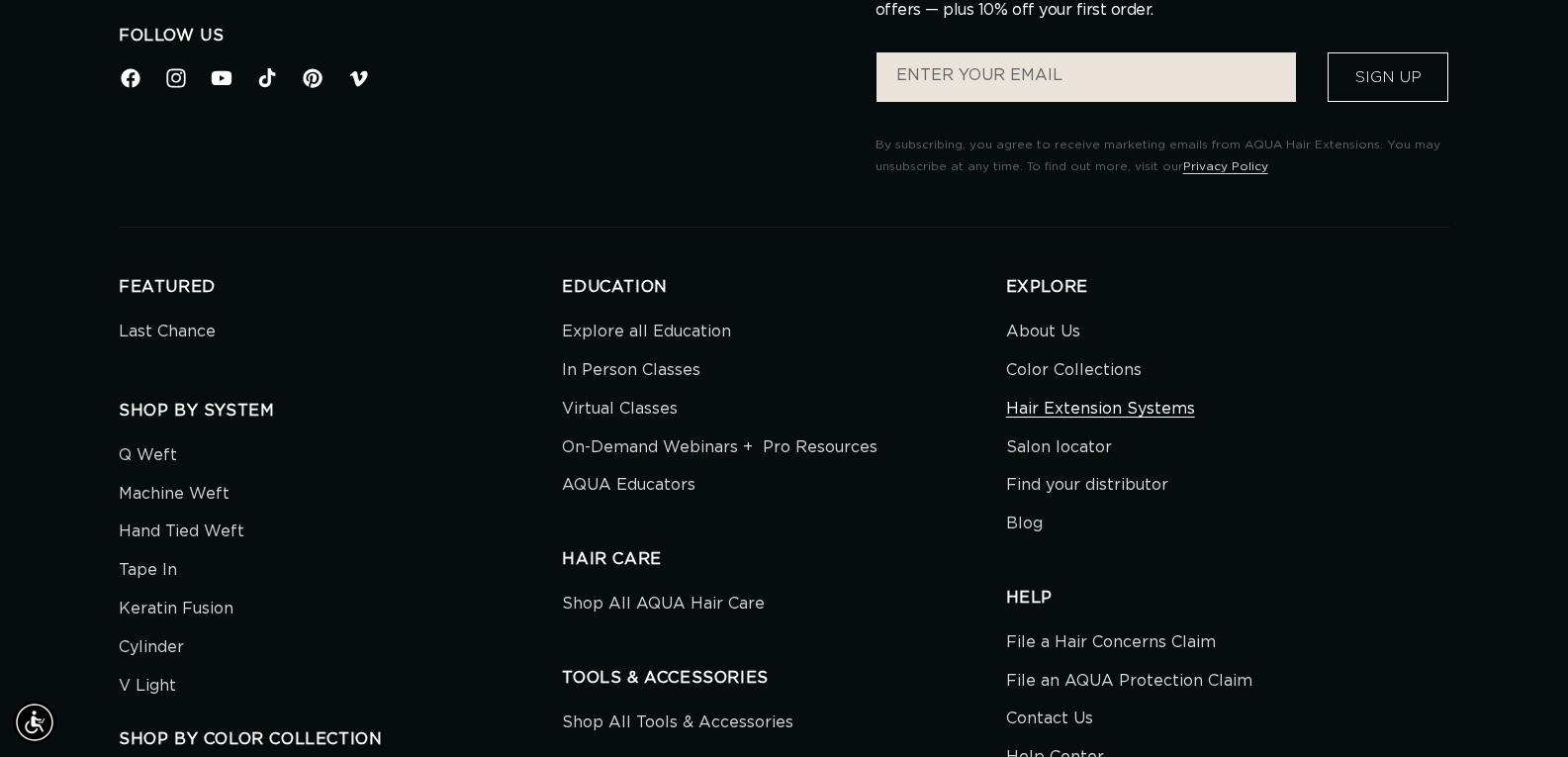
scroll to position [0, 2854]
click at [1157, 412] on link "Hair Extension Systems" at bounding box center [1100, 408] width 189 height 39
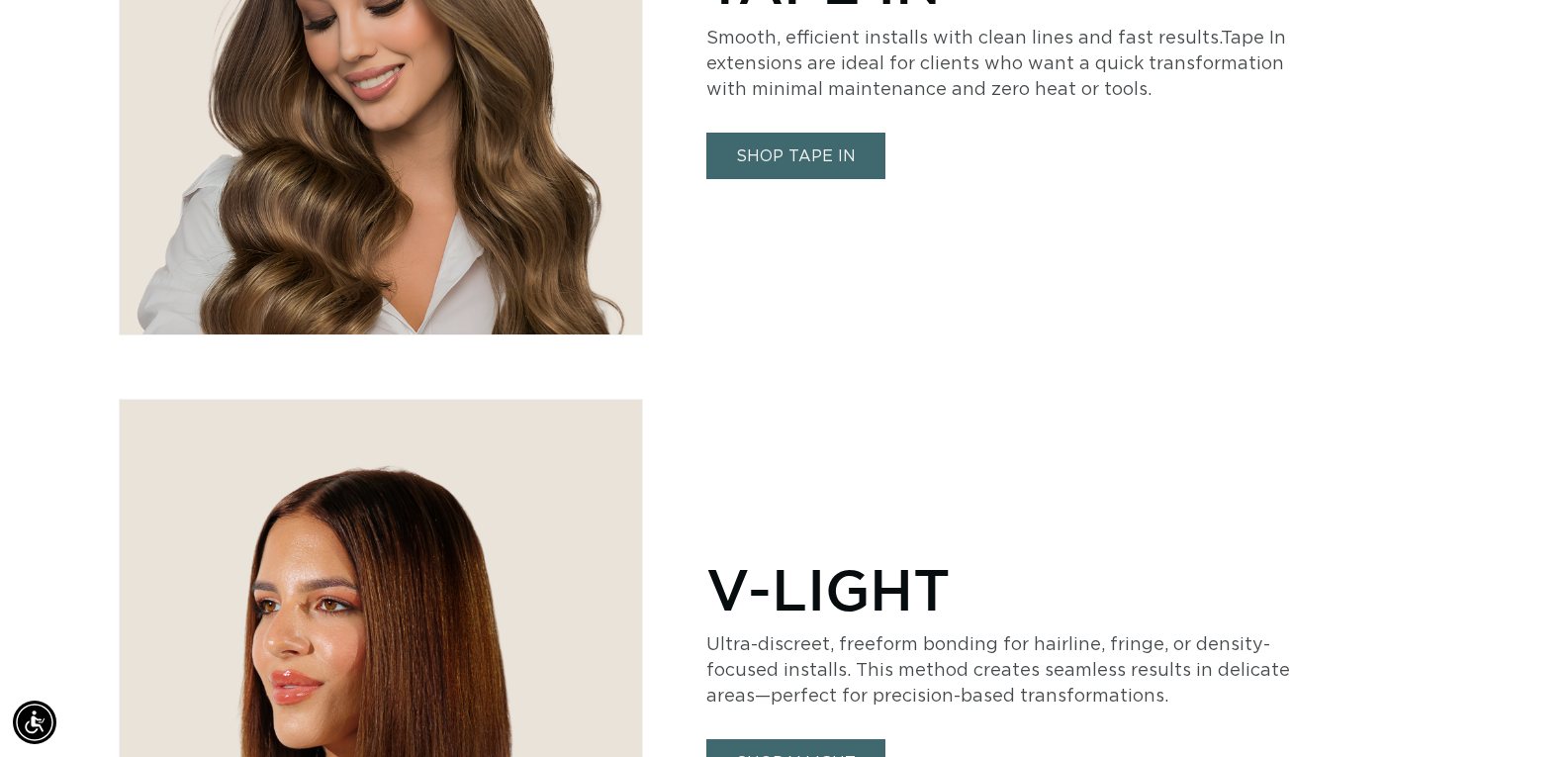
scroll to position [4750, 0]
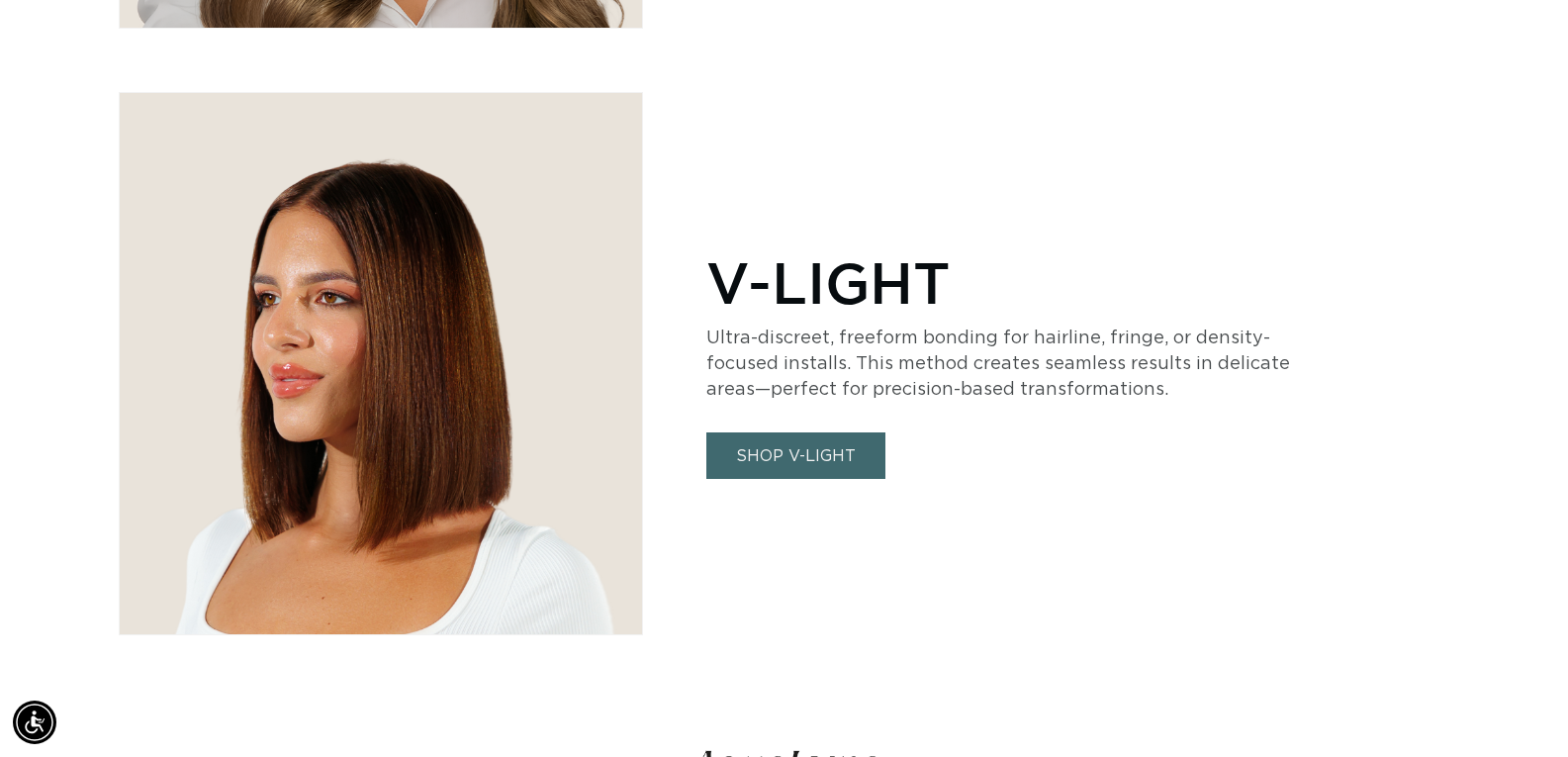
click at [796, 469] on link "SHOP V-LIGHT" at bounding box center [795, 455] width 179 height 47
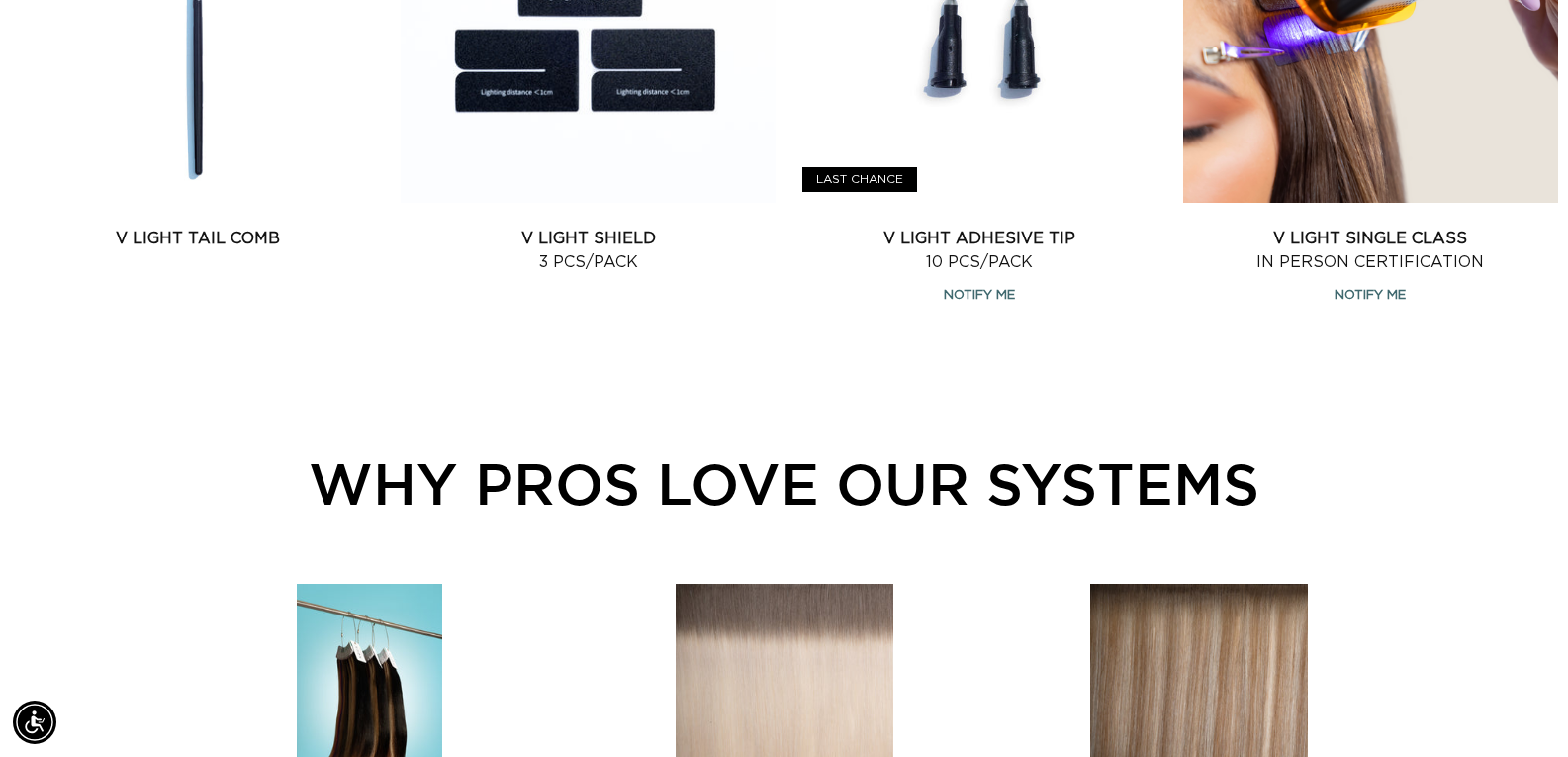
scroll to position [1187, 0]
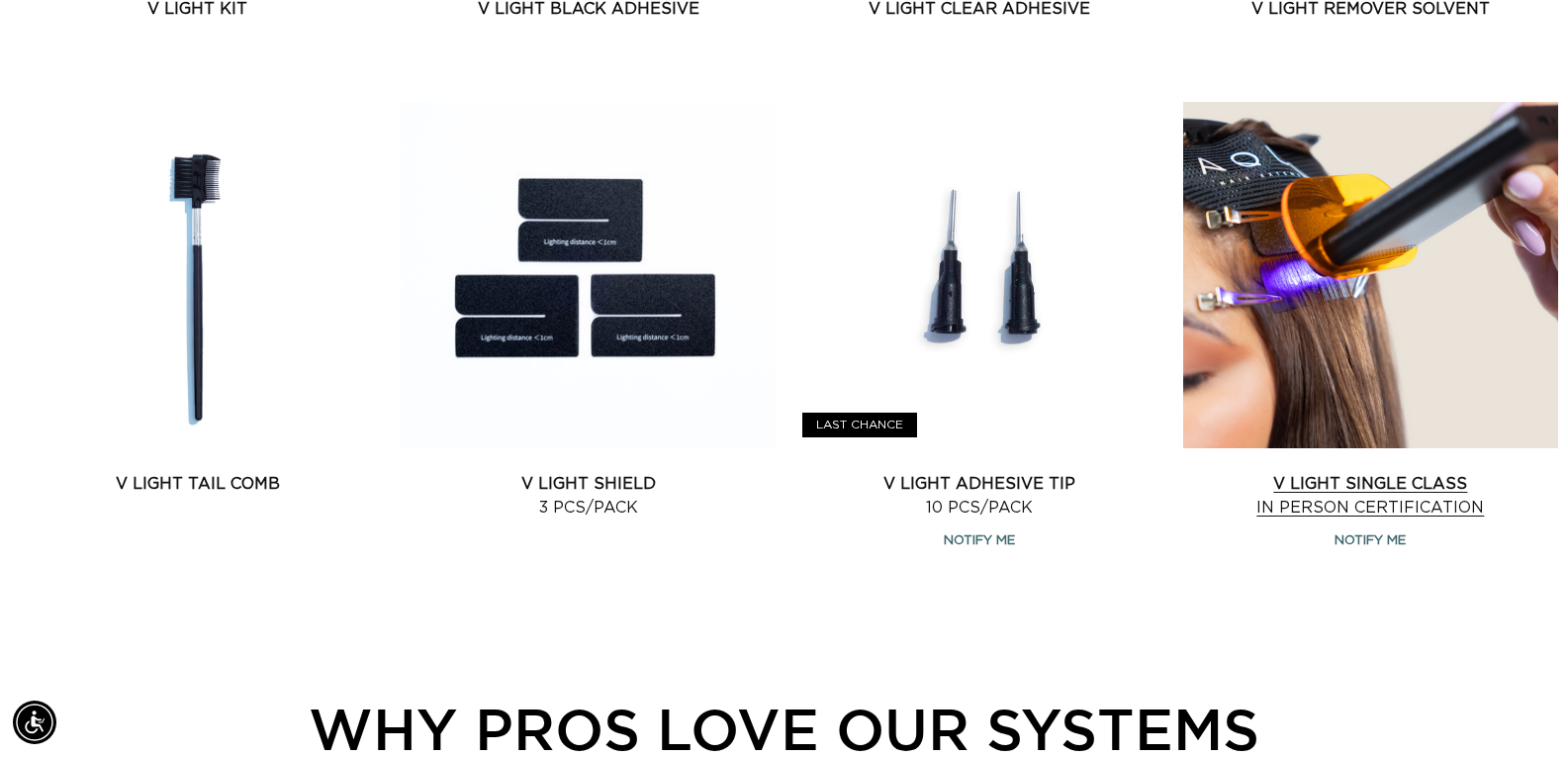
click at [1411, 489] on link "V Light Single Class In Person Certification" at bounding box center [1370, 496] width 375 height 48
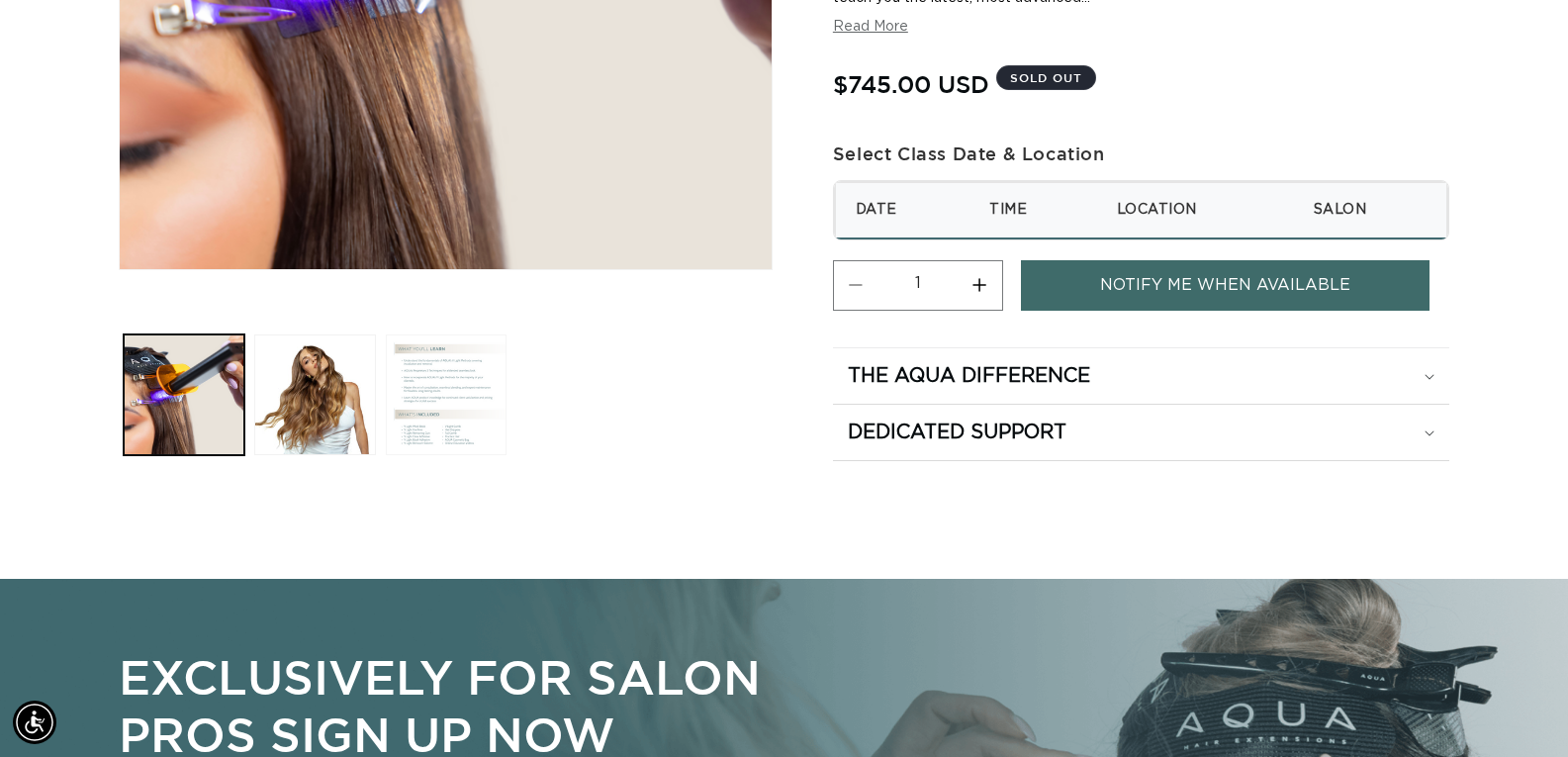
scroll to position [0, 2854]
click at [449, 439] on button "Load image 3 in gallery view" at bounding box center [445, 394] width 120 height 121
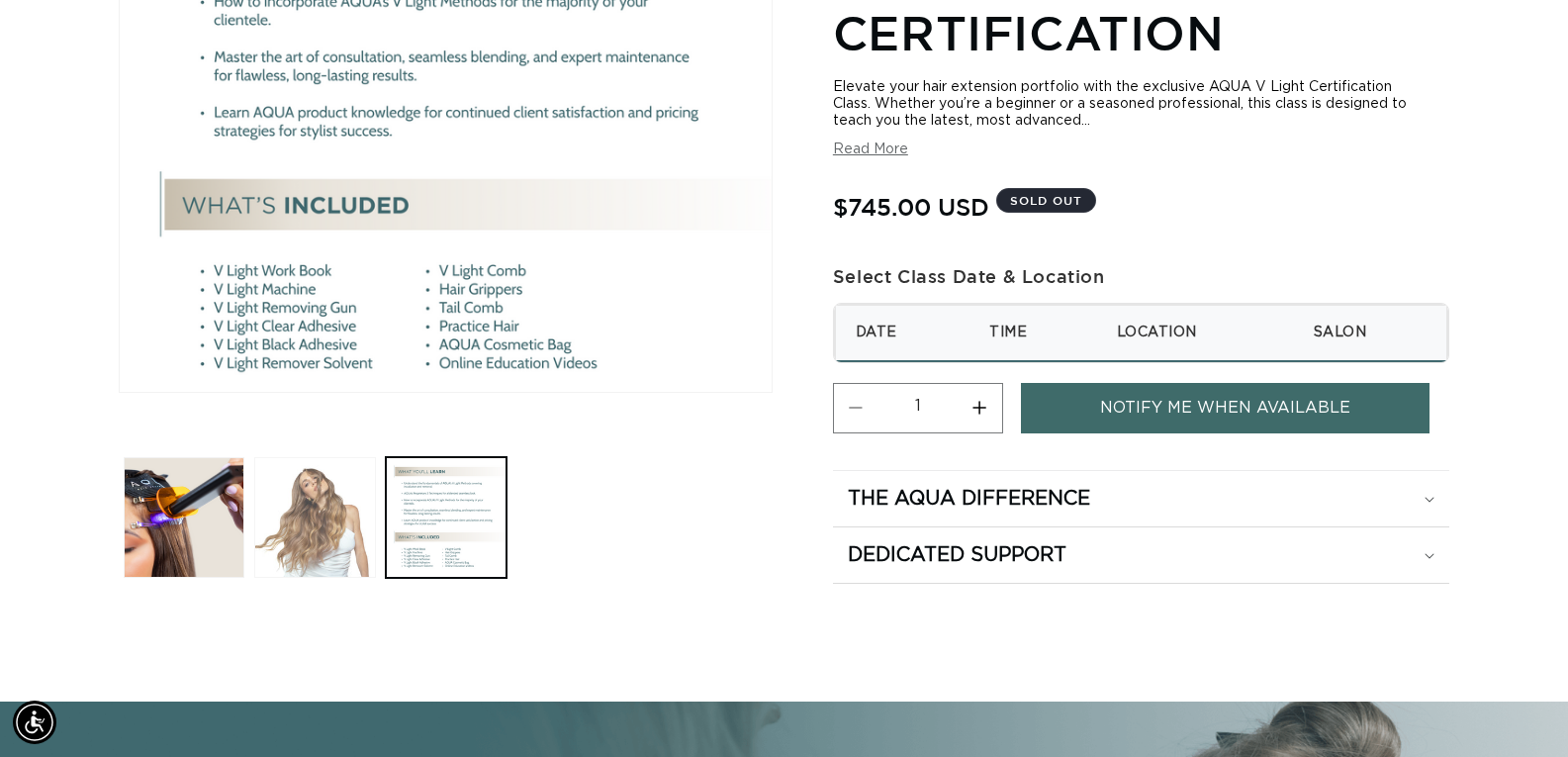
scroll to position [0, 1428]
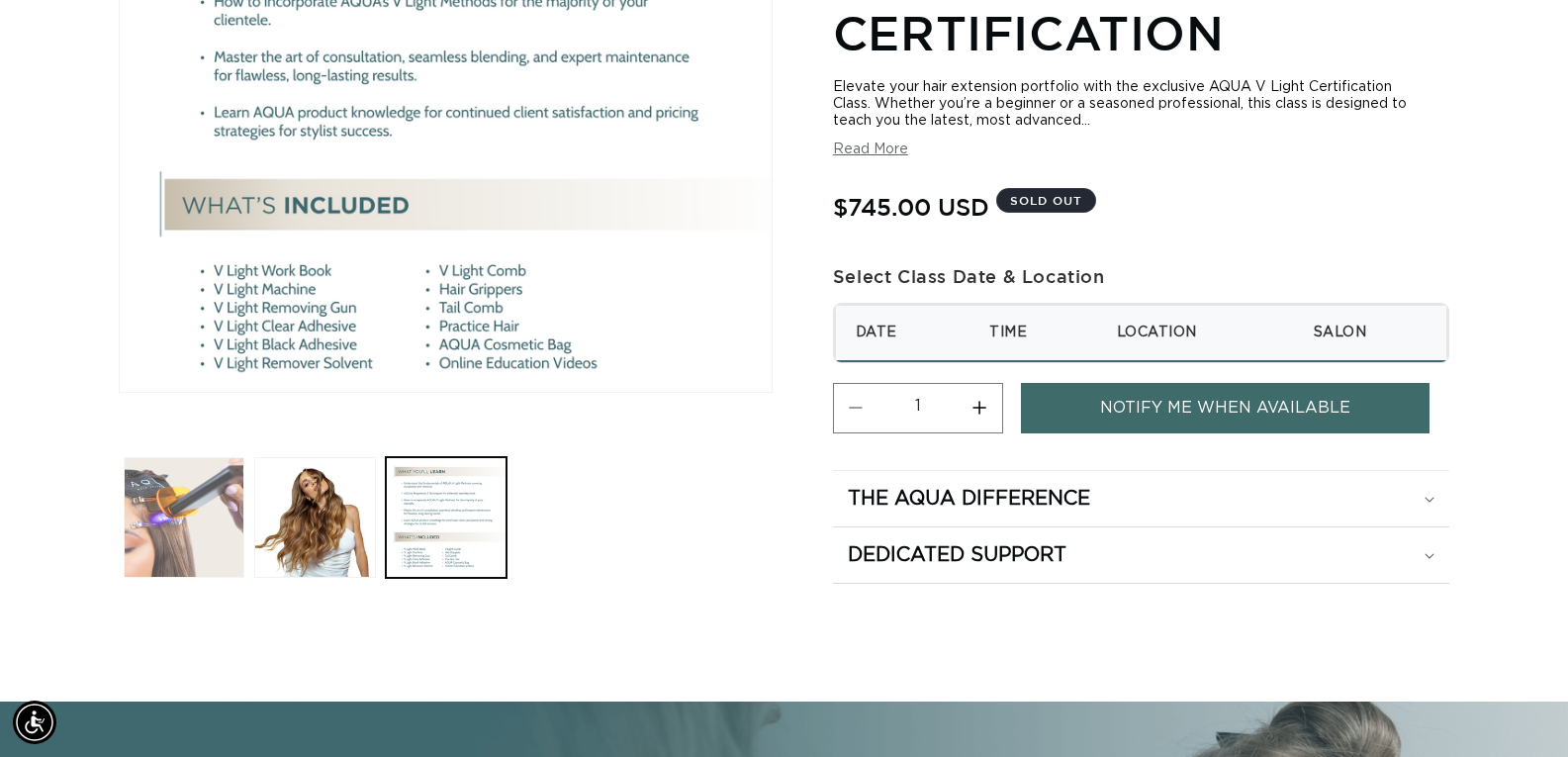
click at [234, 530] on button "Load image 1 in gallery view" at bounding box center [183, 517] width 120 height 121
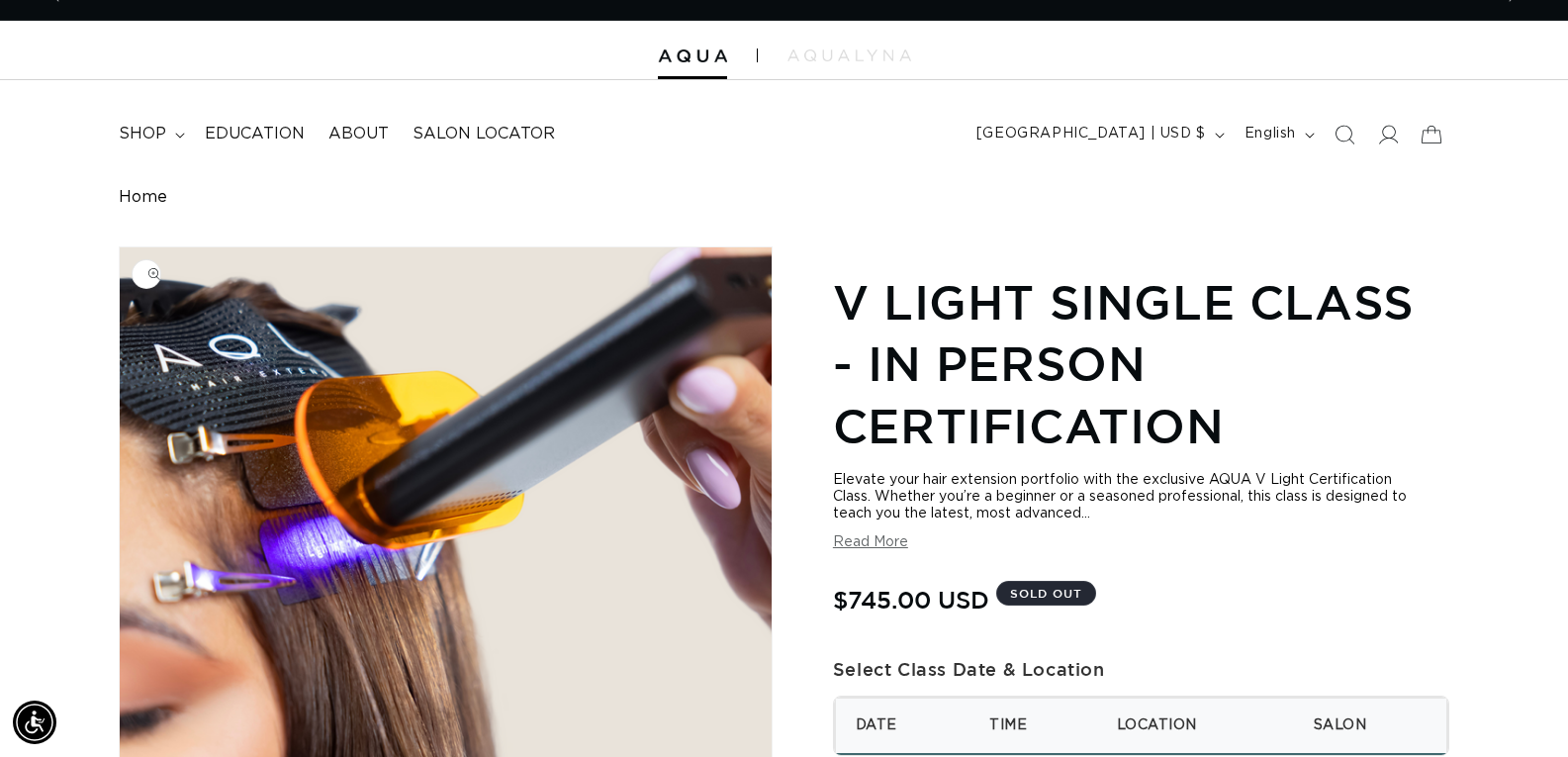
scroll to position [0, 0]
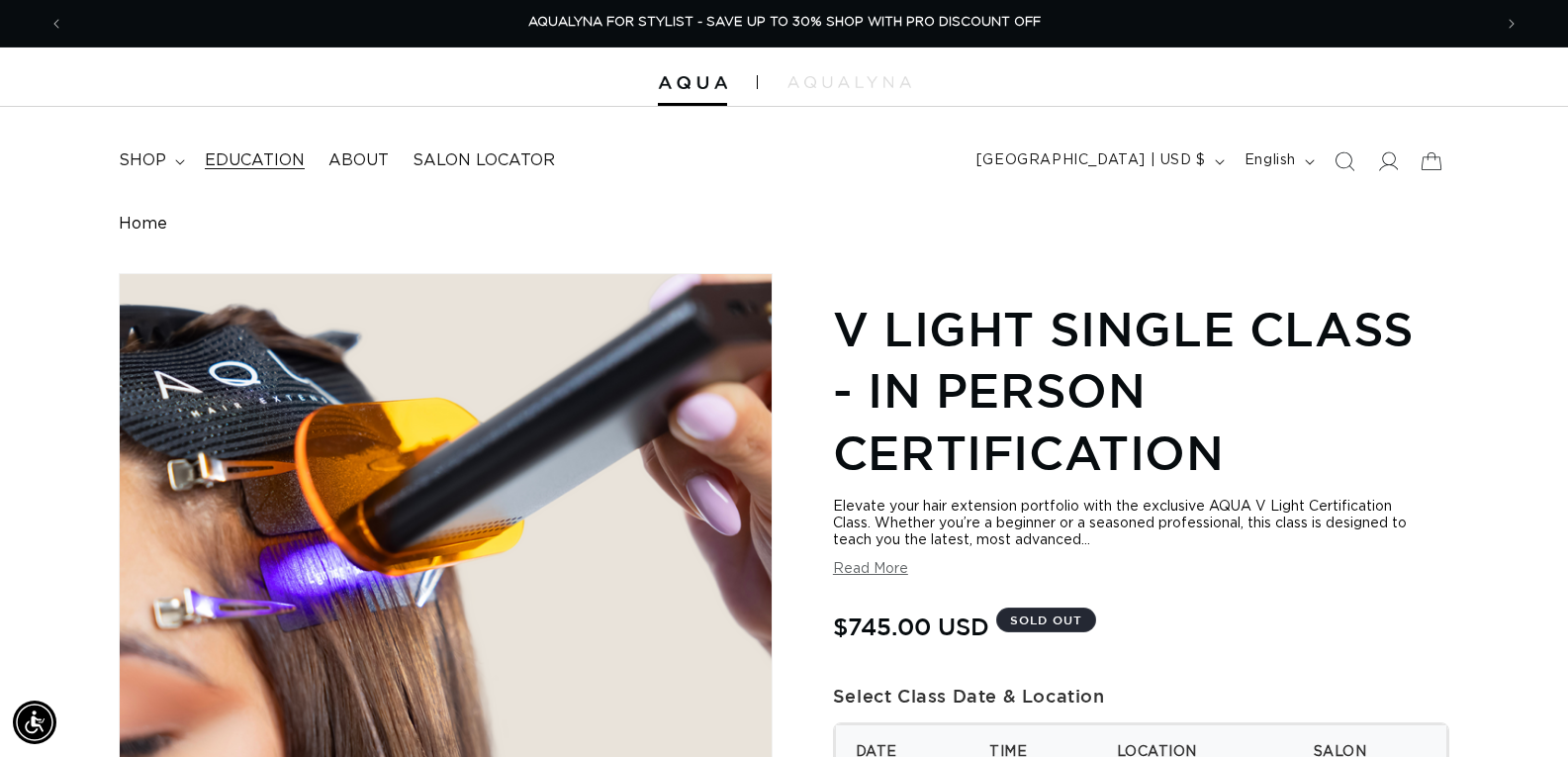
click at [225, 145] on link "Education" at bounding box center [255, 160] width 123 height 45
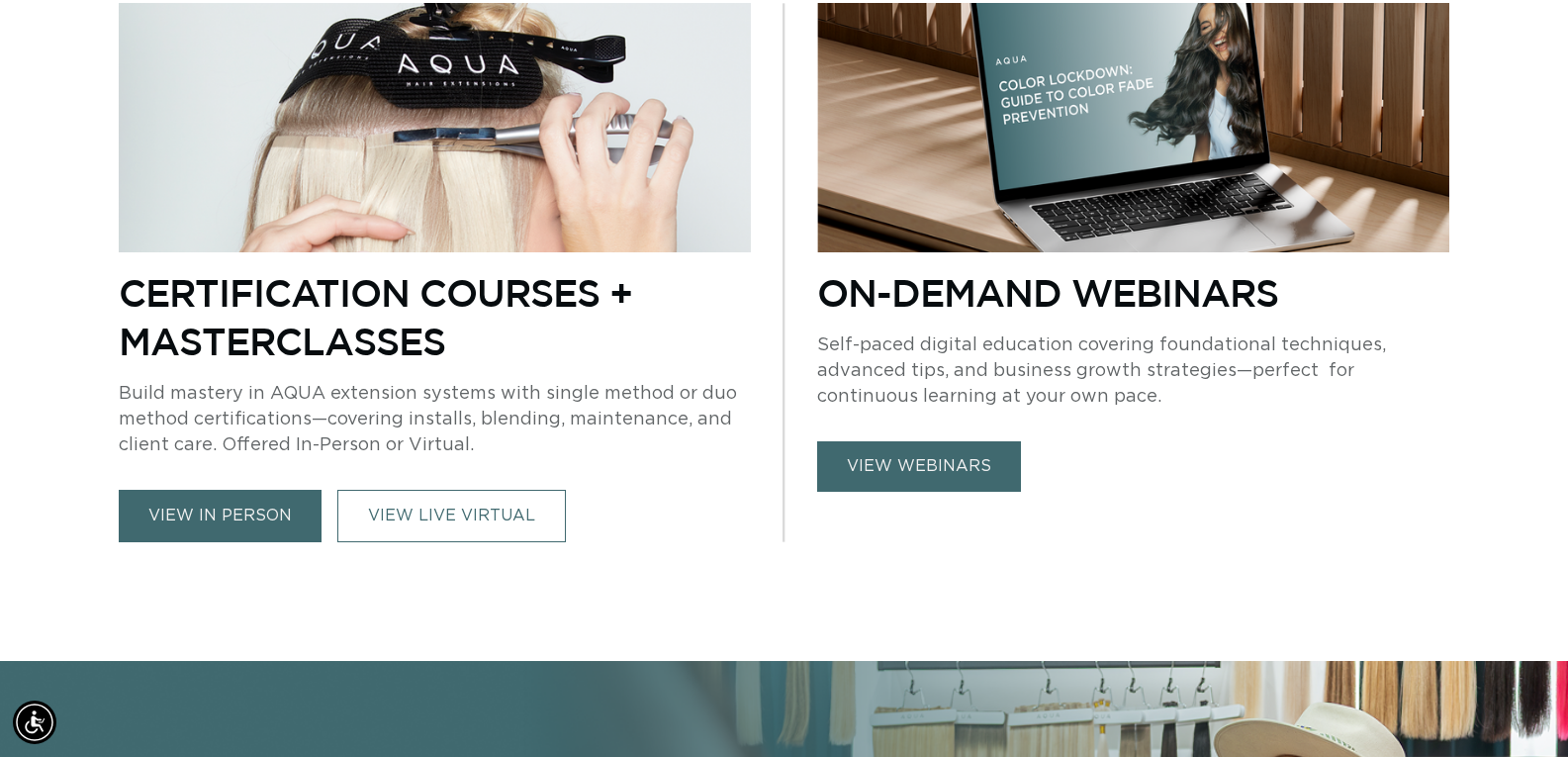
scroll to position [0, 2854]
click at [266, 527] on link "view in person" at bounding box center [220, 516] width 203 height 53
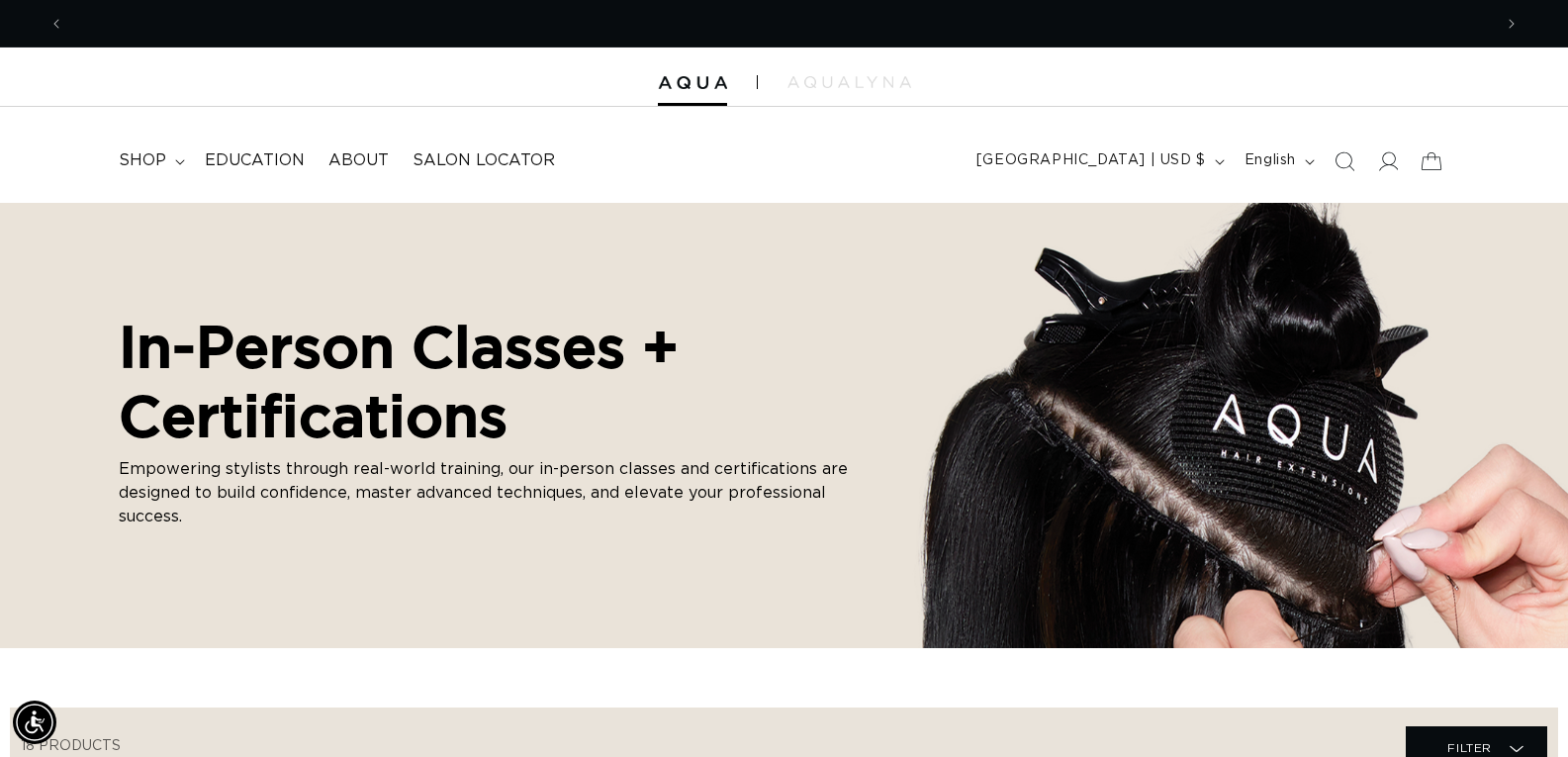
scroll to position [0, 1428]
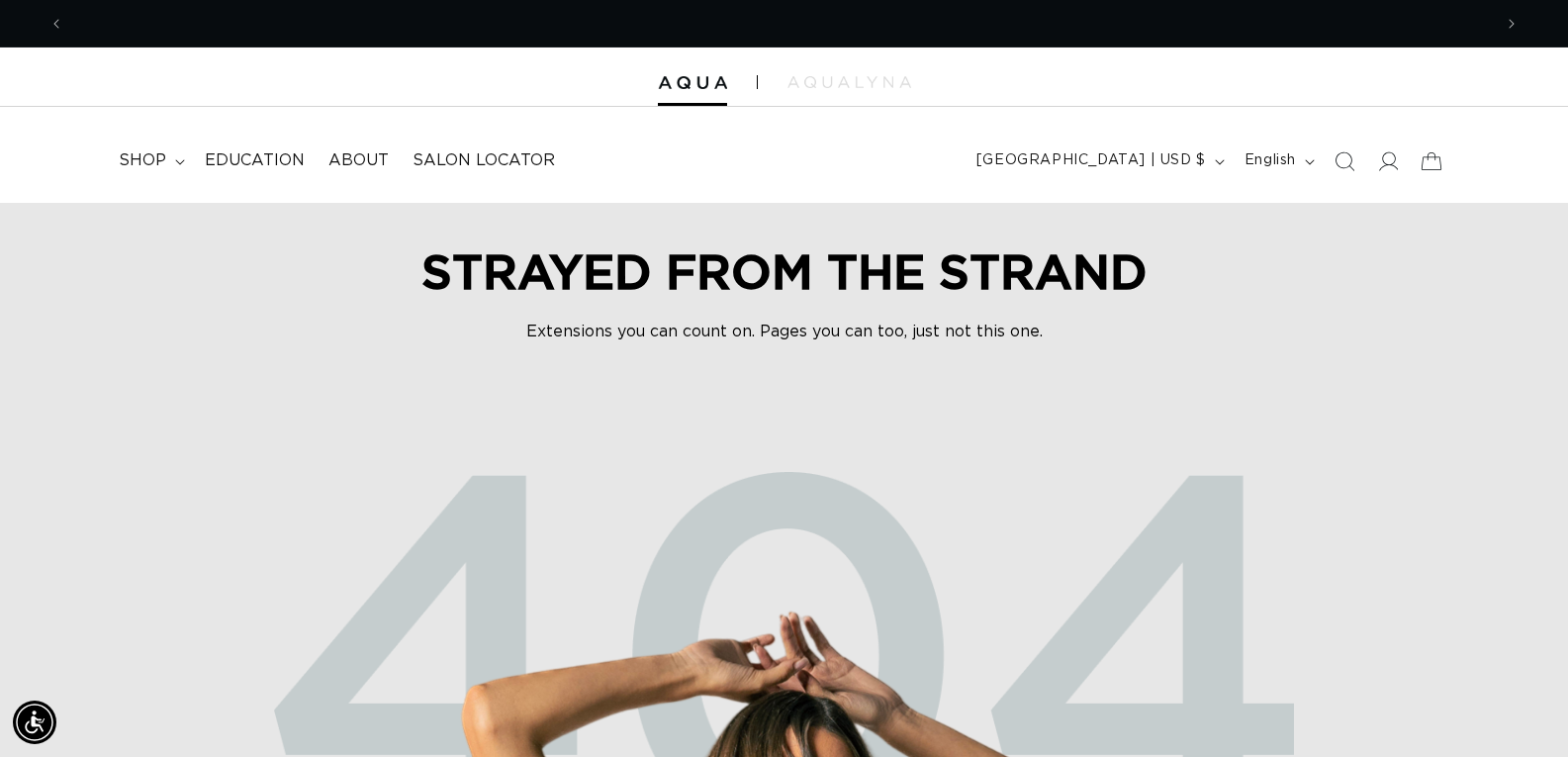
scroll to position [0, 1428]
